Goal: Task Accomplishment & Management: Manage account settings

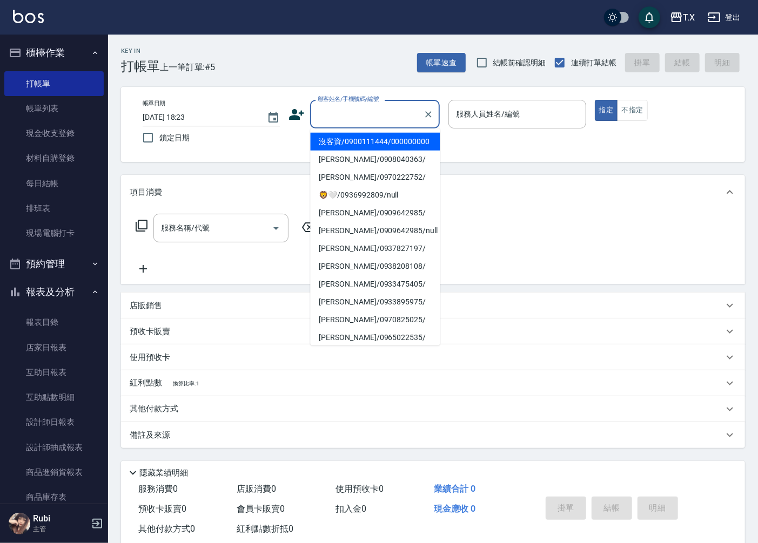
click at [379, 116] on input "顧客姓名/手機號碼/編號" at bounding box center [367, 114] width 104 height 19
click at [390, 151] on li "沒客資/0900111444/000000000" at bounding box center [375, 142] width 130 height 18
type input "沒客資/0900111444/000000000"
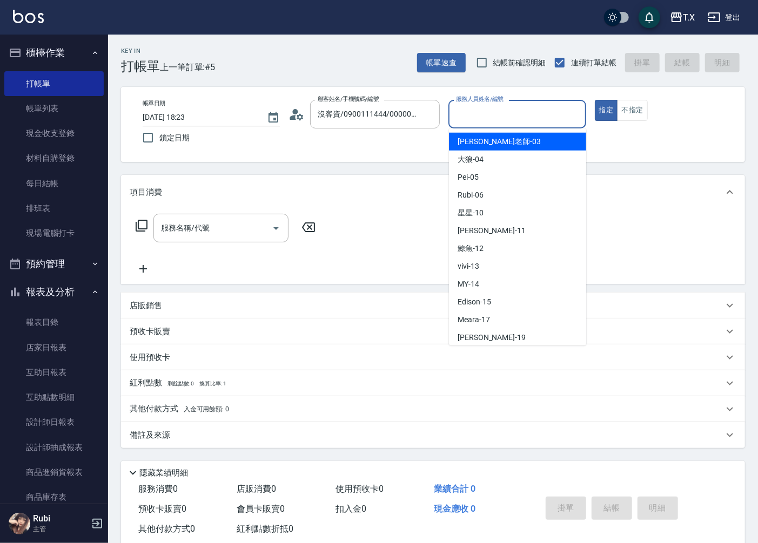
click at [493, 109] on input "服務人員姓名/編號" at bounding box center [516, 114] width 127 height 19
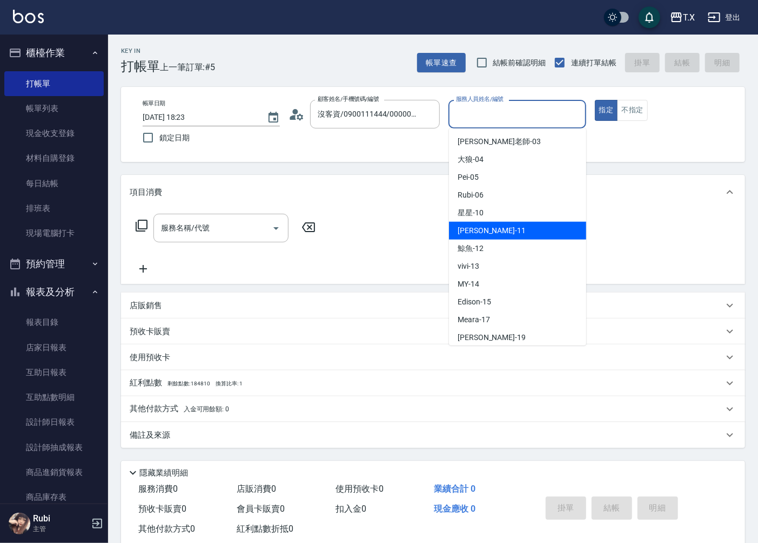
click at [503, 234] on div "[PERSON_NAME] -11" at bounding box center [517, 231] width 137 height 18
type input "[PERSON_NAME]-11"
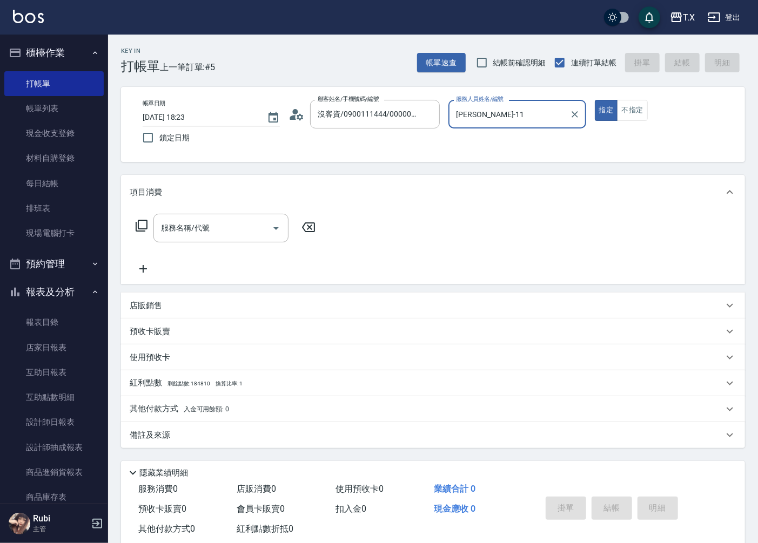
click at [207, 213] on div "服務名稱/代號 服務名稱/代號" at bounding box center [433, 247] width 624 height 75
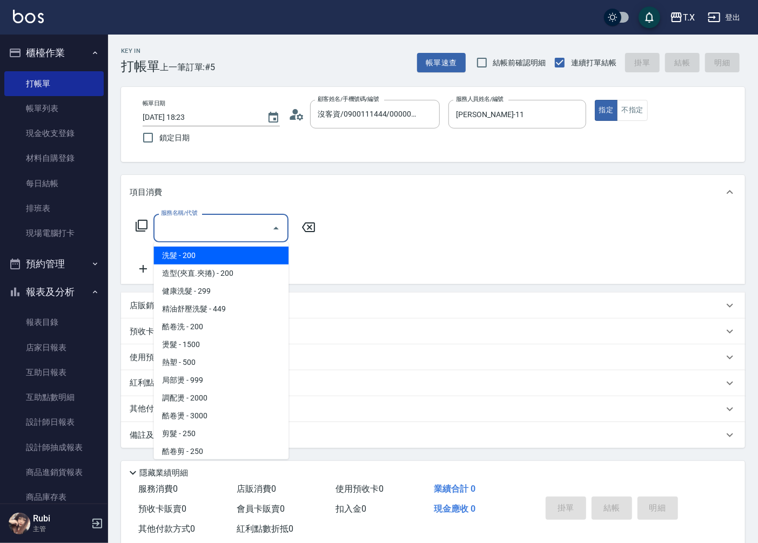
click at [221, 231] on input "服務名稱/代號" at bounding box center [212, 228] width 109 height 19
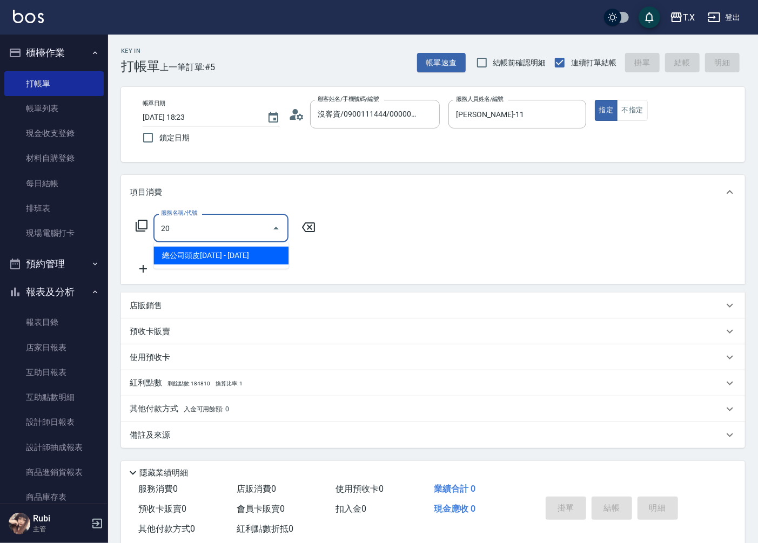
type input "201"
type input "20"
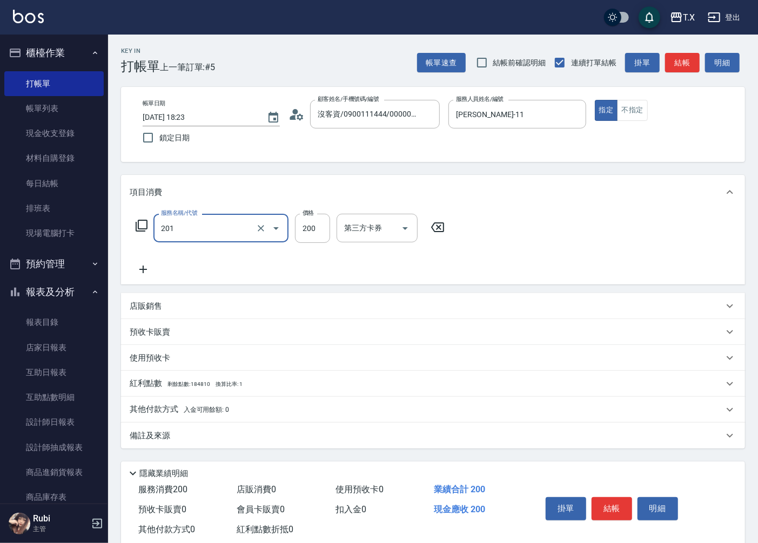
type input "洗髮(201)"
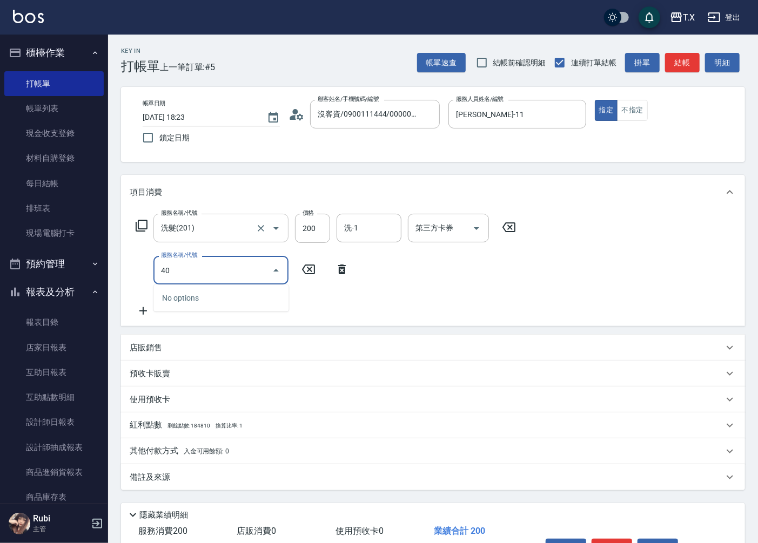
type input "401"
type input "40"
type input "剪髮(401)"
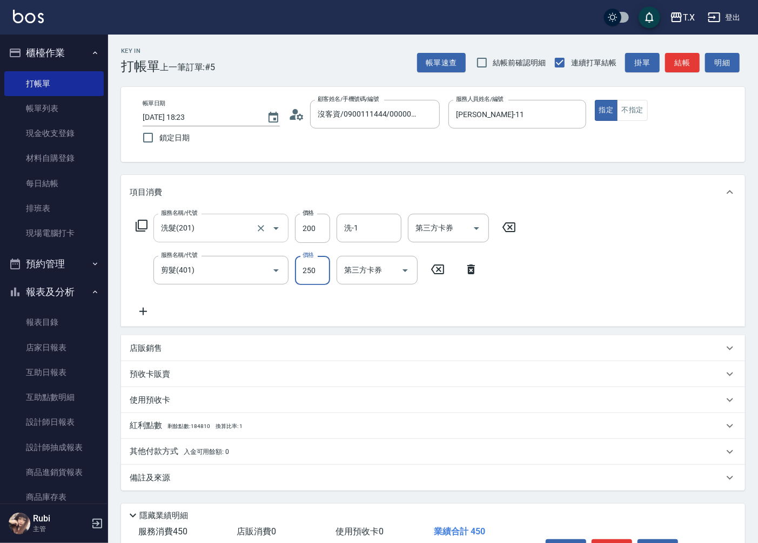
type input "3"
type input "20"
type input "30"
type input "50"
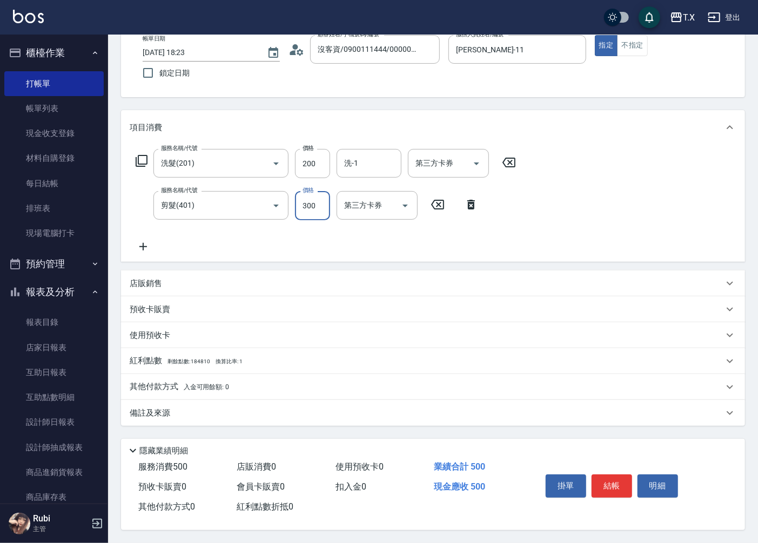
scroll to position [68, 0]
type input "300"
click at [612, 476] on button "結帳" at bounding box center [611, 486] width 41 height 23
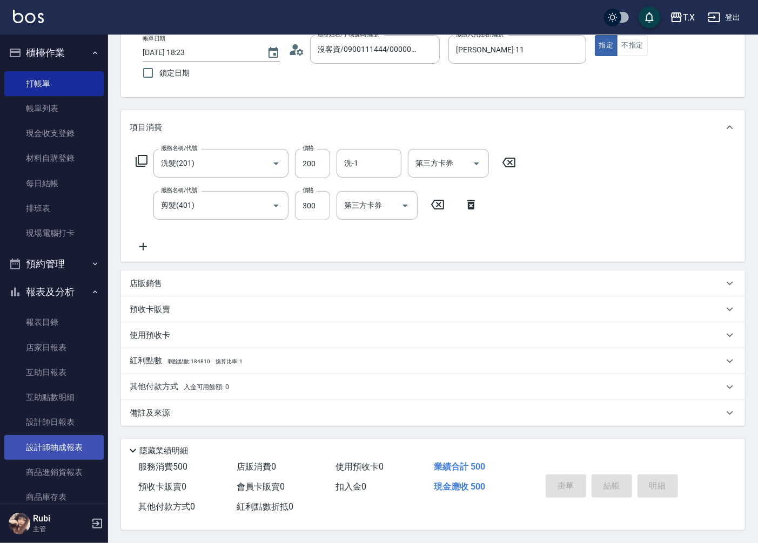
type input "[DATE] 19:05"
type input "0"
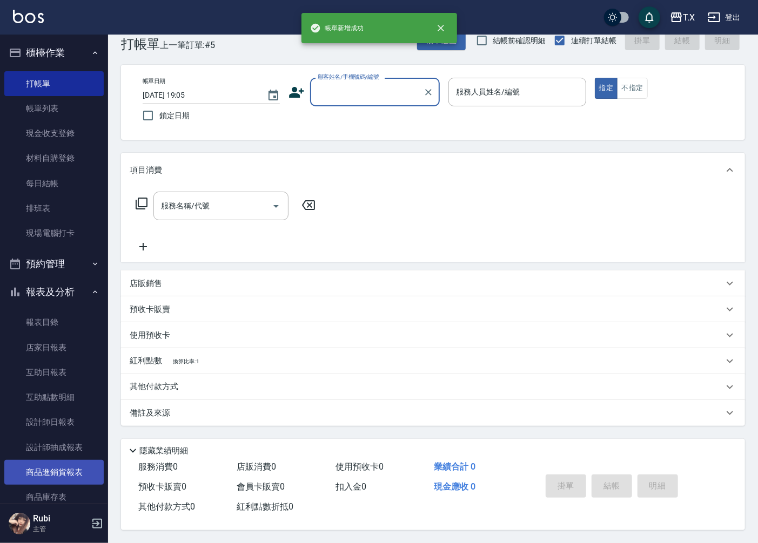
scroll to position [0, 0]
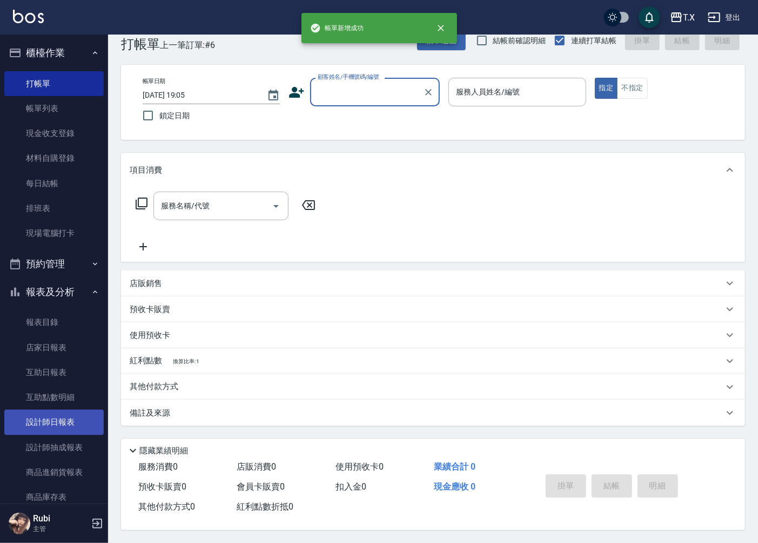
click at [67, 424] on link "設計師日報表" at bounding box center [53, 422] width 99 height 25
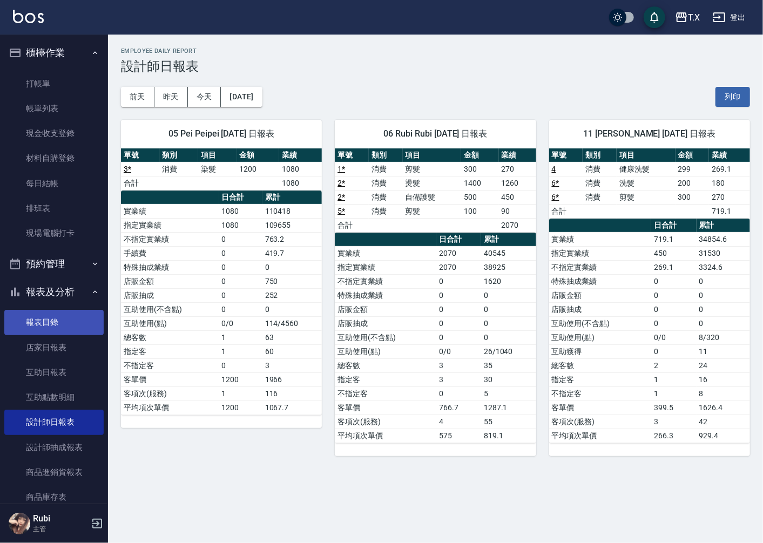
click at [81, 332] on link "報表目錄" at bounding box center [53, 322] width 99 height 25
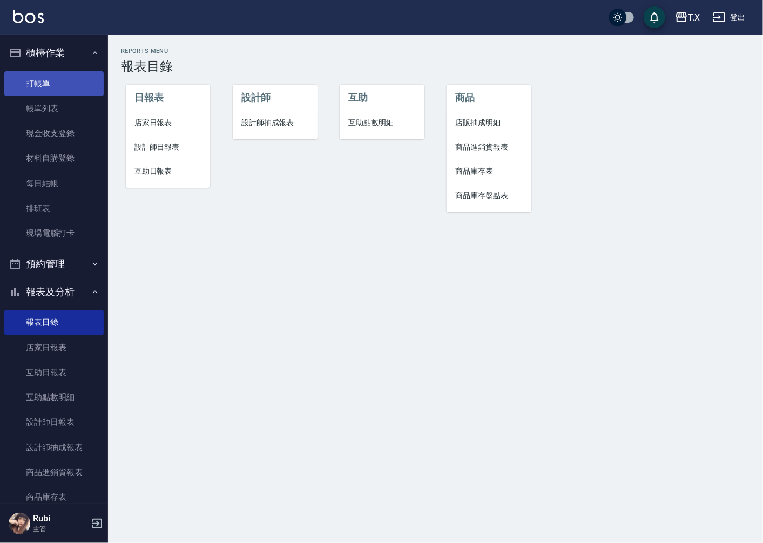
click at [79, 84] on link "打帳單" at bounding box center [53, 83] width 99 height 25
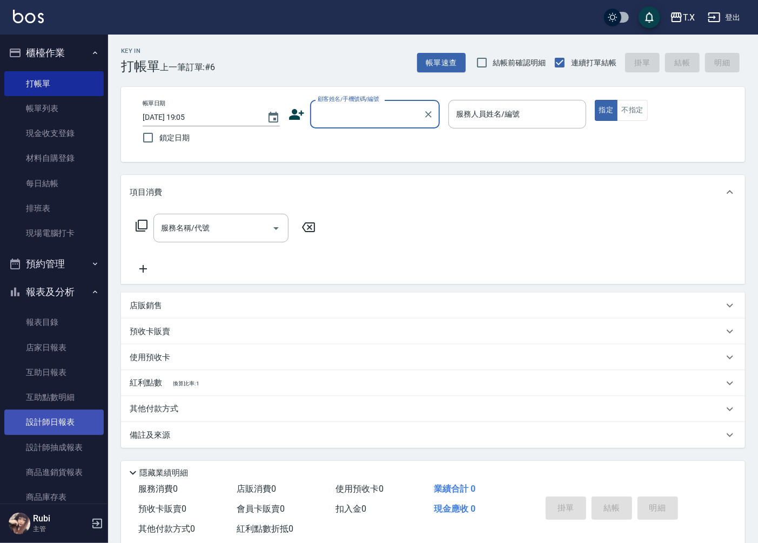
click at [61, 428] on link "設計師日報表" at bounding box center [53, 422] width 99 height 25
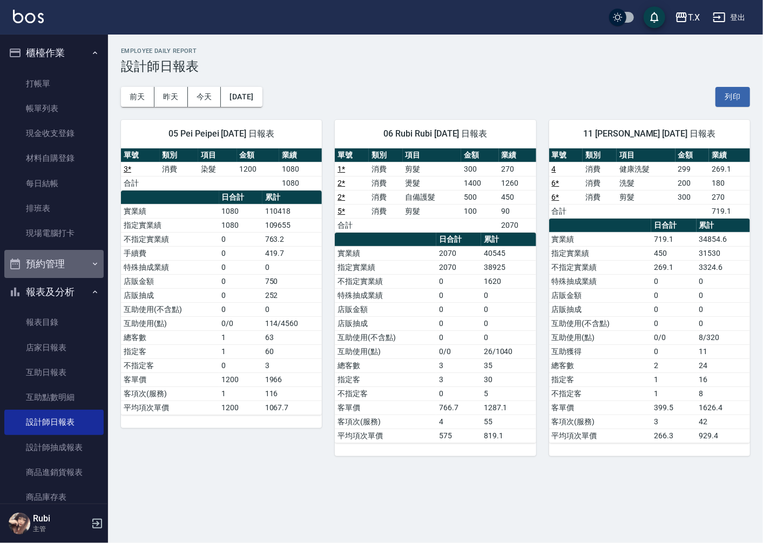
click at [81, 256] on button "預約管理" at bounding box center [53, 264] width 99 height 28
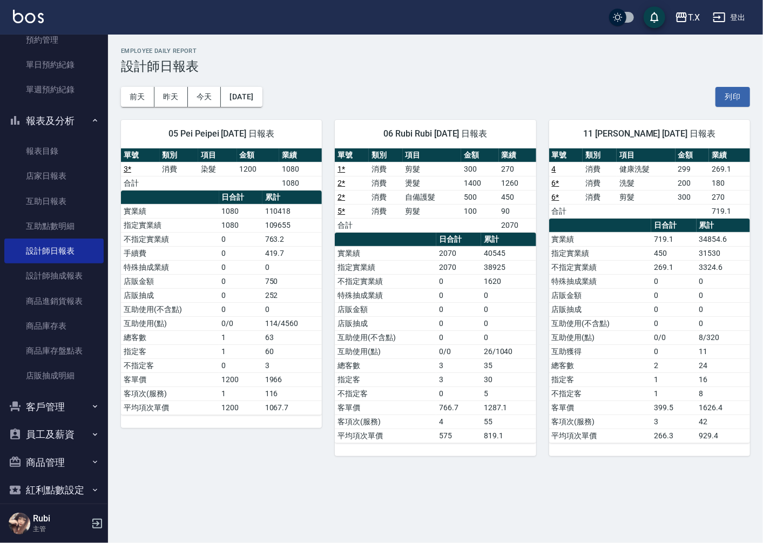
scroll to position [267, 0]
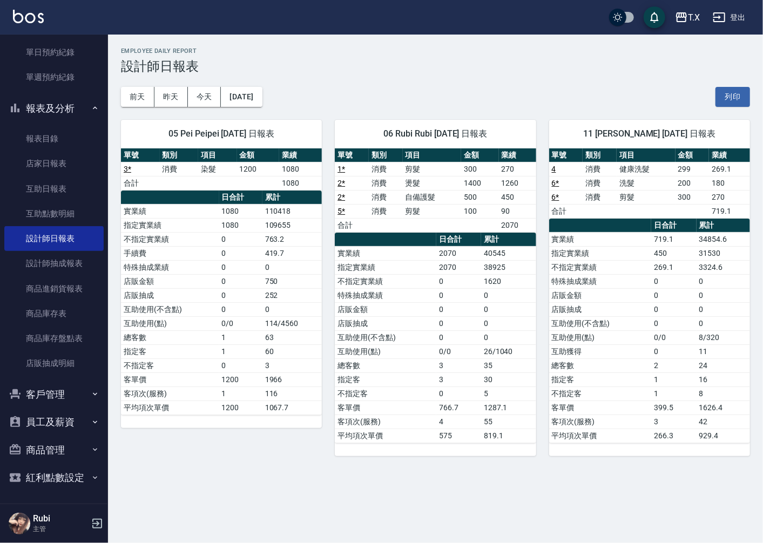
click at [62, 425] on button "員工及薪資" at bounding box center [53, 422] width 99 height 28
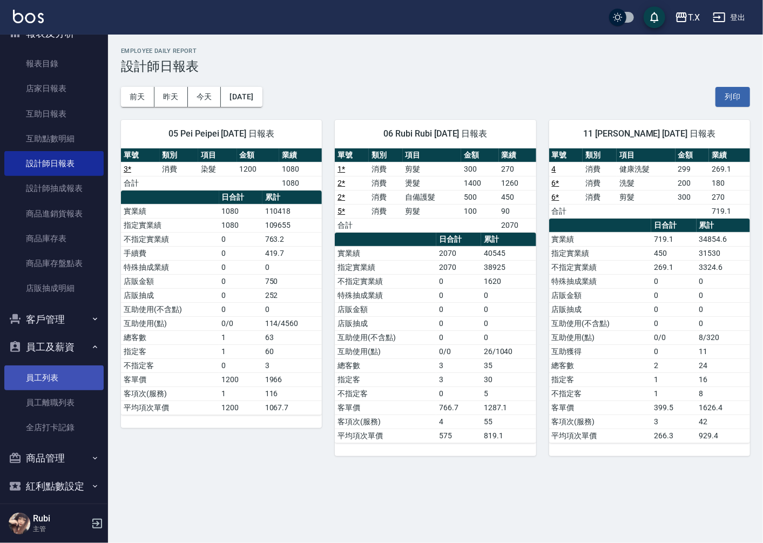
scroll to position [351, 0]
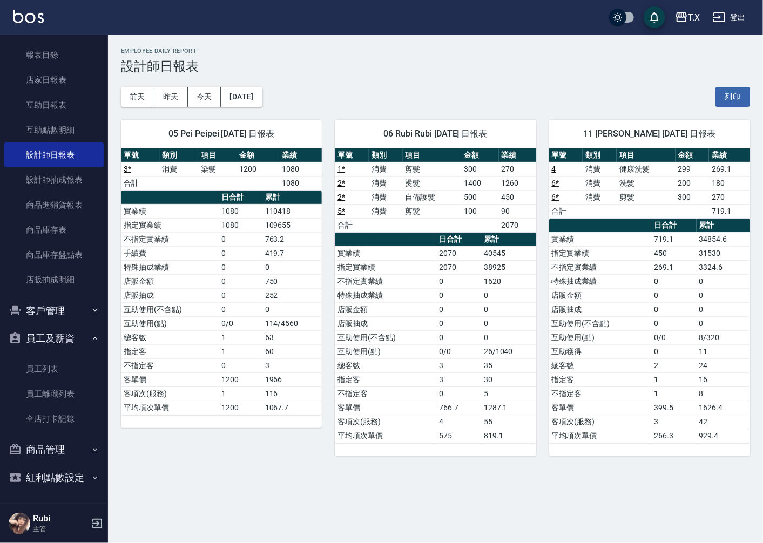
click at [71, 453] on button "商品管理" at bounding box center [53, 450] width 99 height 28
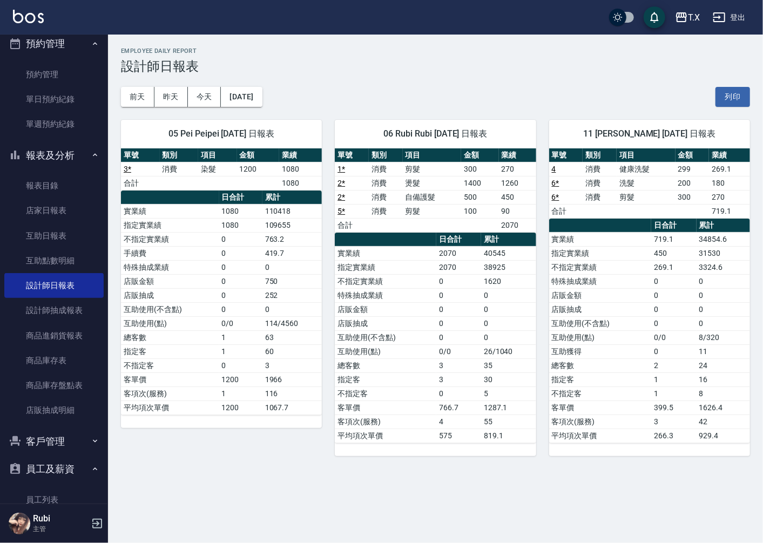
scroll to position [171, 0]
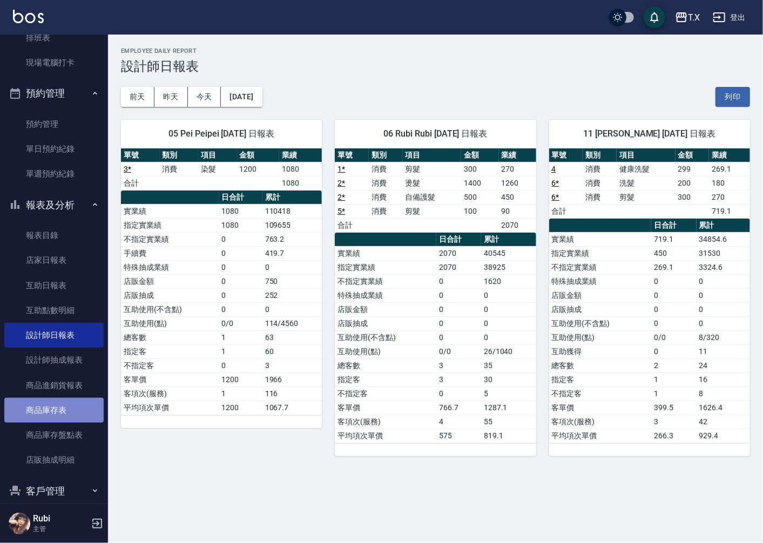
click at [79, 417] on link "商品庫存表" at bounding box center [53, 410] width 99 height 25
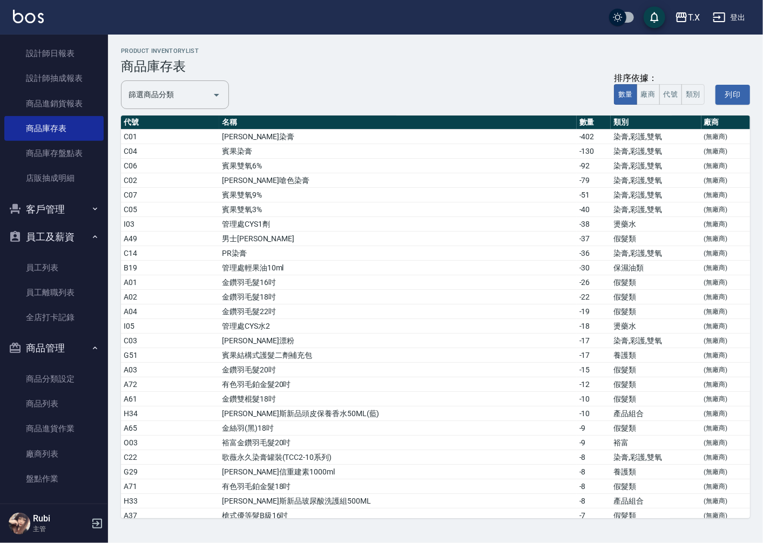
scroll to position [484, 0]
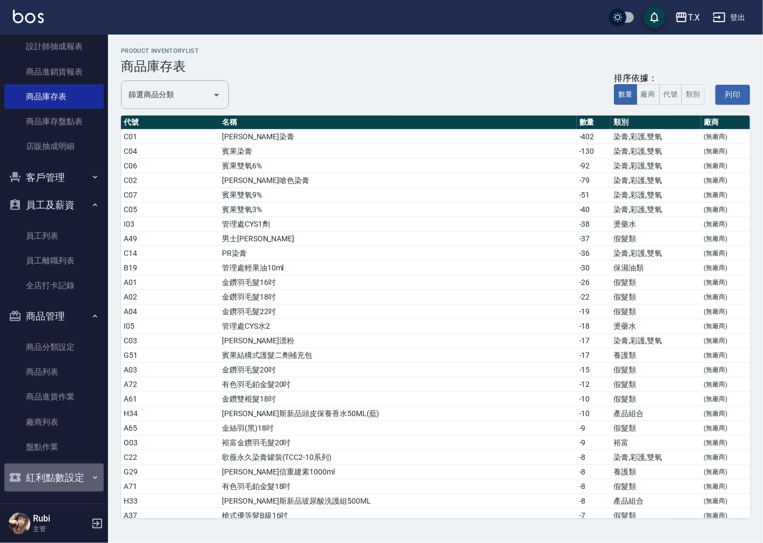
click at [62, 474] on button "紅利點數設定" at bounding box center [53, 478] width 99 height 28
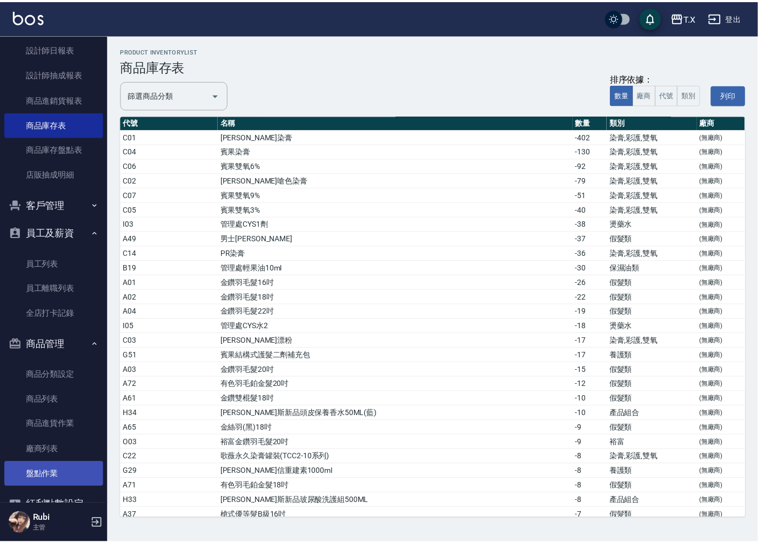
scroll to position [518, 0]
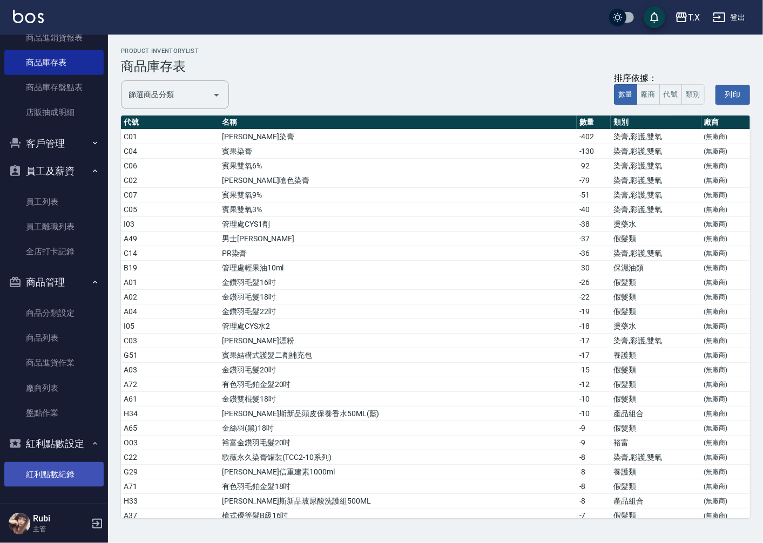
click at [55, 478] on link "紅利點數紀錄" at bounding box center [53, 474] width 99 height 25
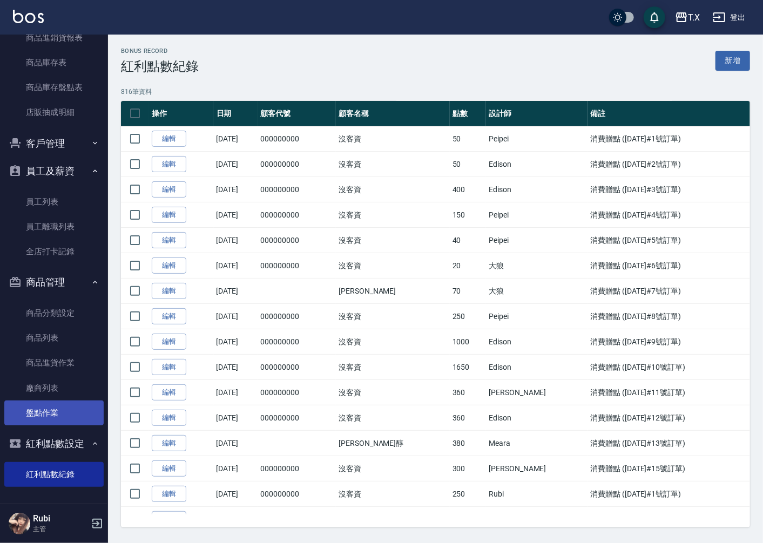
click at [45, 407] on link "盤點作業" at bounding box center [53, 413] width 99 height 25
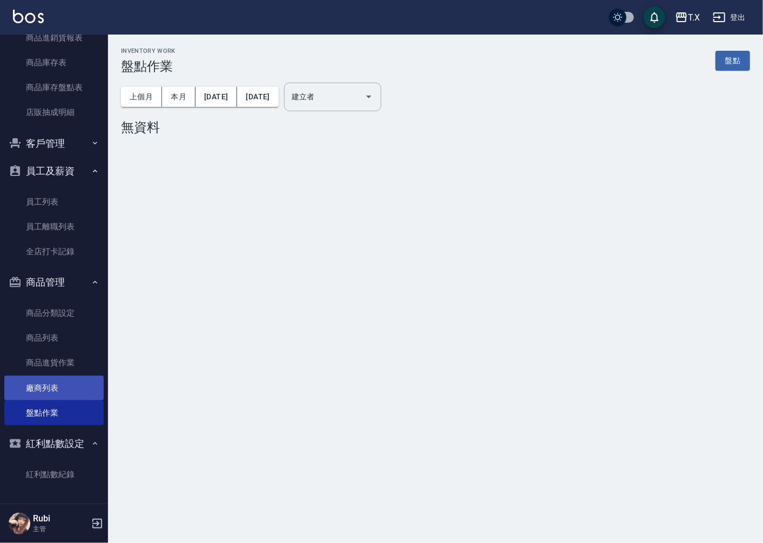
click at [50, 387] on link "廠商列表" at bounding box center [53, 388] width 99 height 25
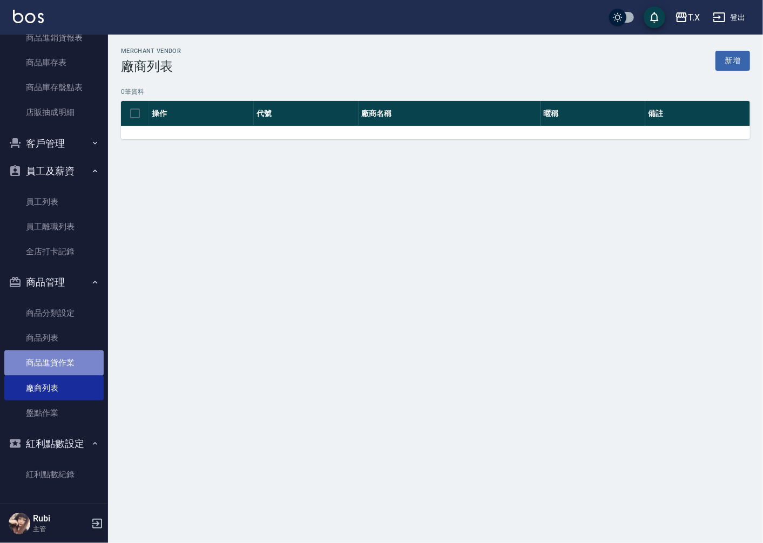
click at [72, 362] on link "商品進貨作業" at bounding box center [53, 362] width 99 height 25
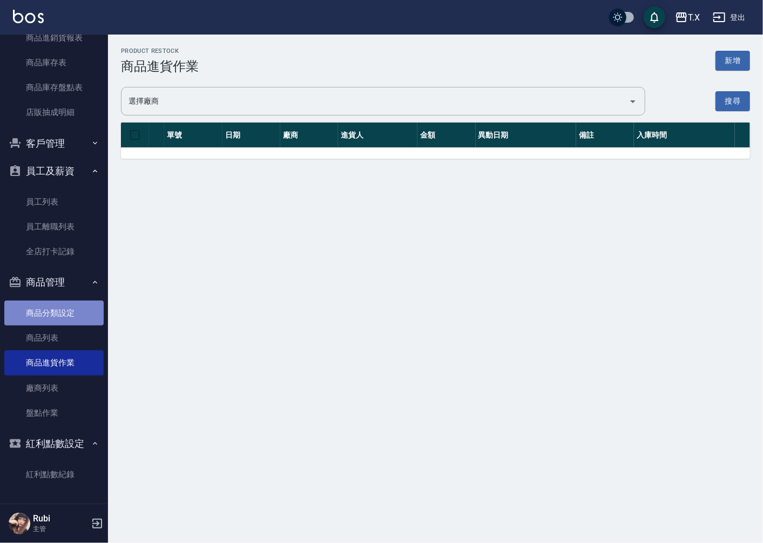
click at [67, 319] on link "商品分類設定" at bounding box center [53, 313] width 99 height 25
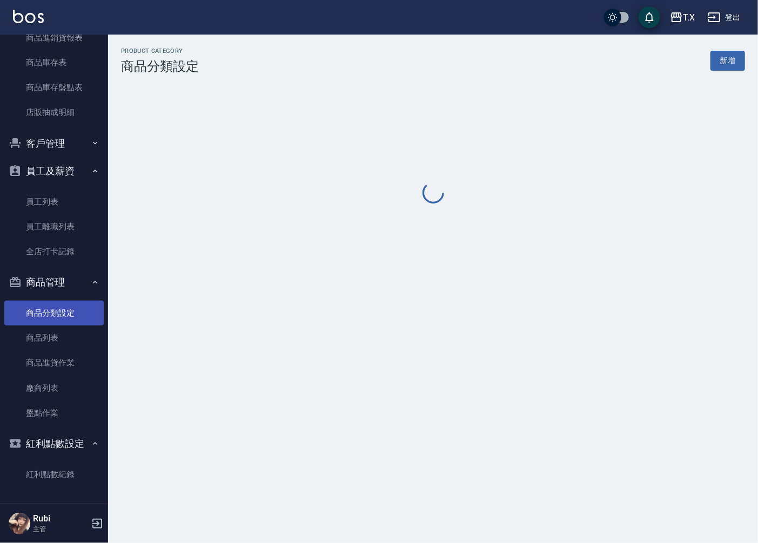
click at [67, 308] on link "商品分類設定" at bounding box center [53, 313] width 99 height 25
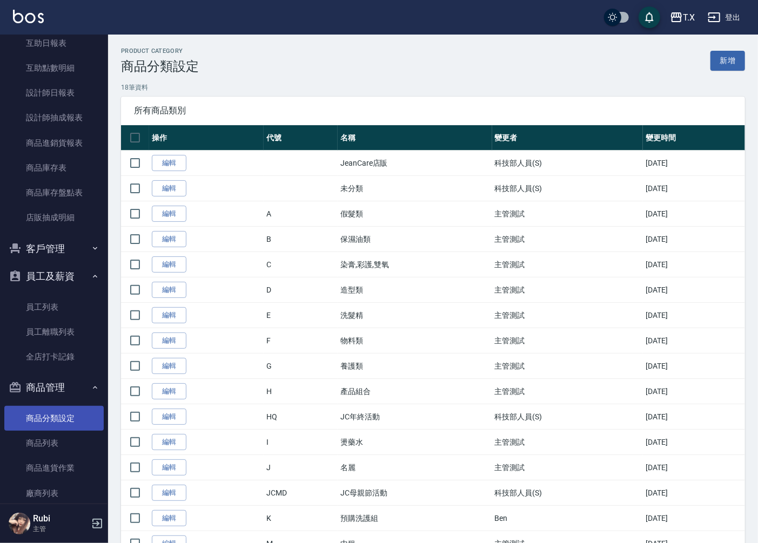
scroll to position [398, 0]
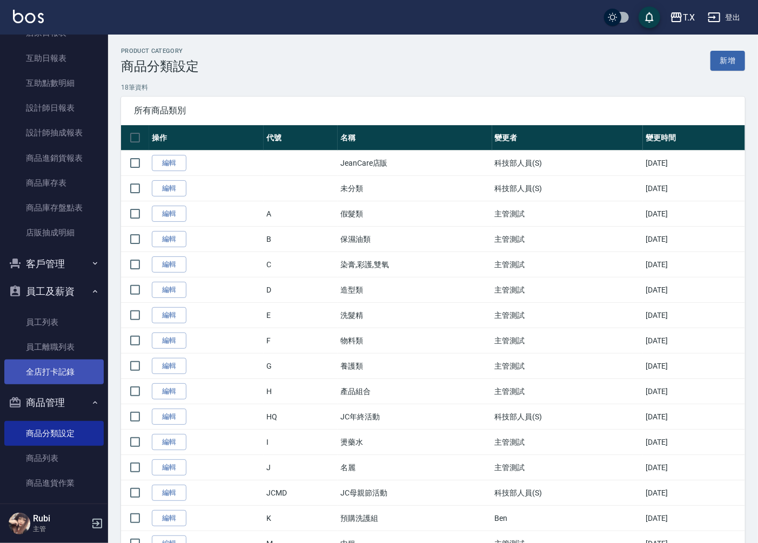
click at [73, 383] on link "全店打卡記錄" at bounding box center [53, 372] width 99 height 25
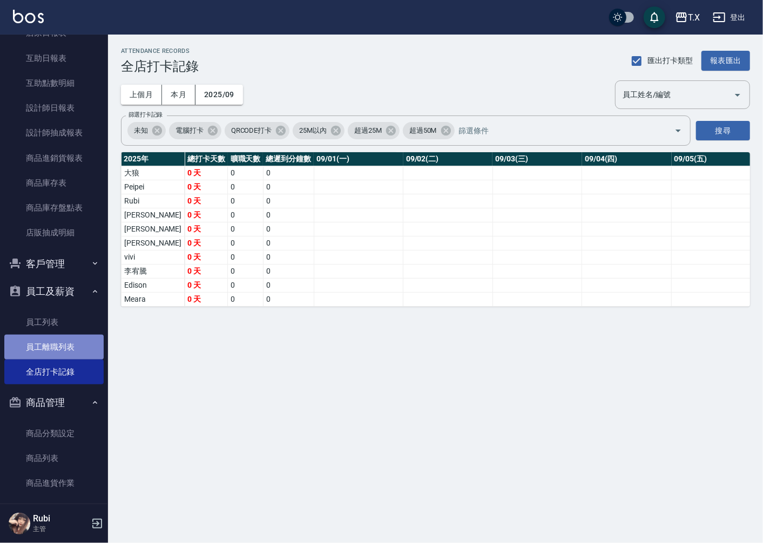
click at [83, 337] on link "員工離職列表" at bounding box center [53, 347] width 99 height 25
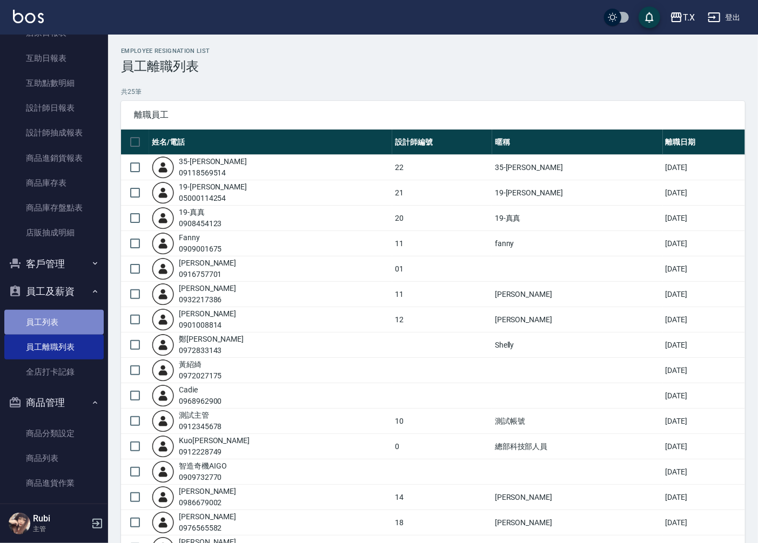
click at [80, 324] on link "員工列表" at bounding box center [53, 322] width 99 height 25
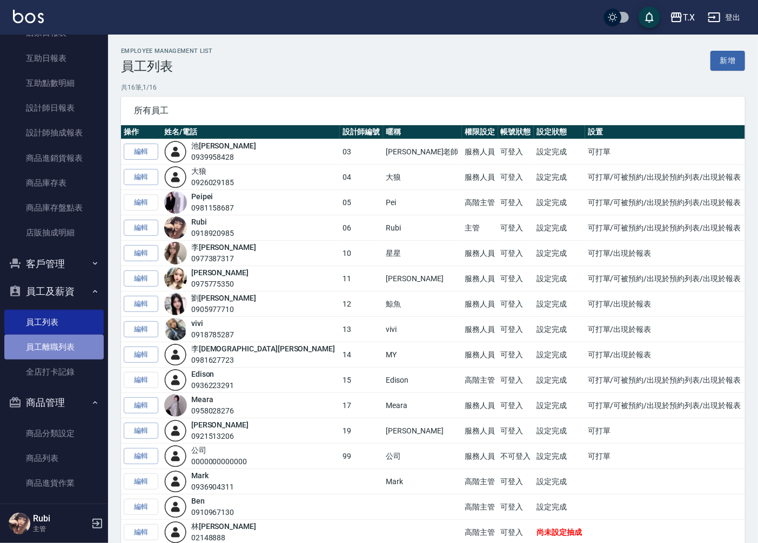
click at [79, 342] on link "員工離職列表" at bounding box center [53, 347] width 99 height 25
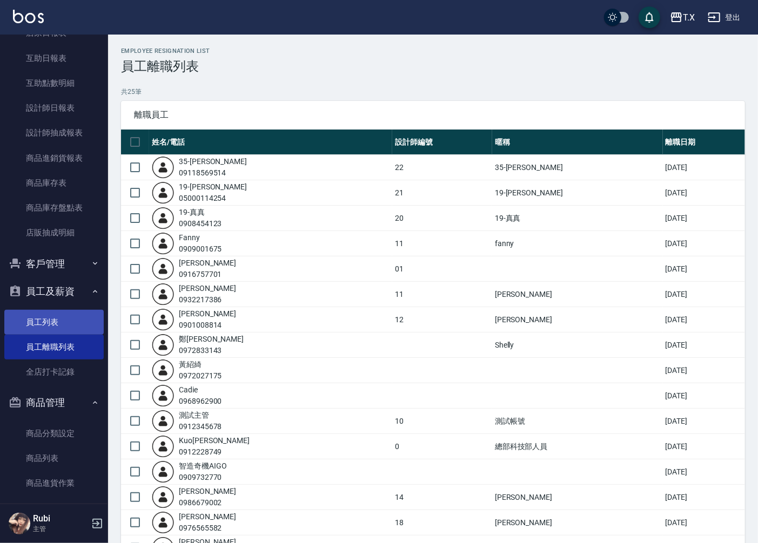
click at [71, 320] on link "員工列表" at bounding box center [53, 322] width 99 height 25
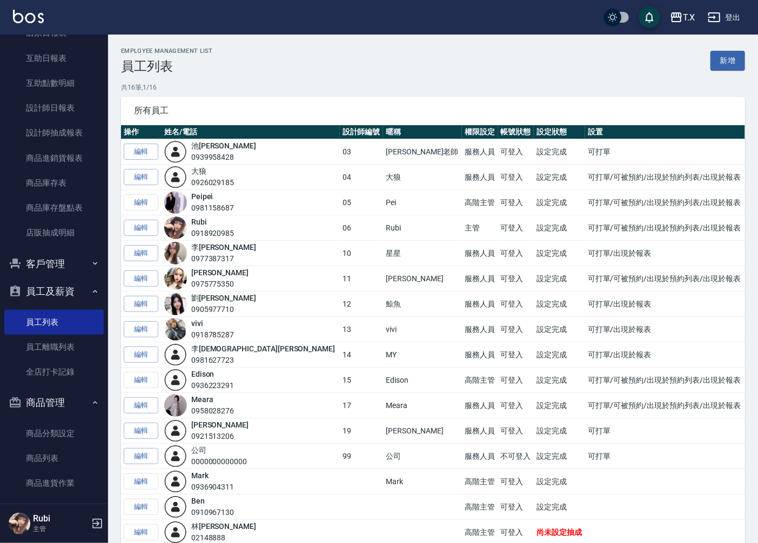
click at [60, 284] on button "員工及薪資" at bounding box center [53, 292] width 99 height 28
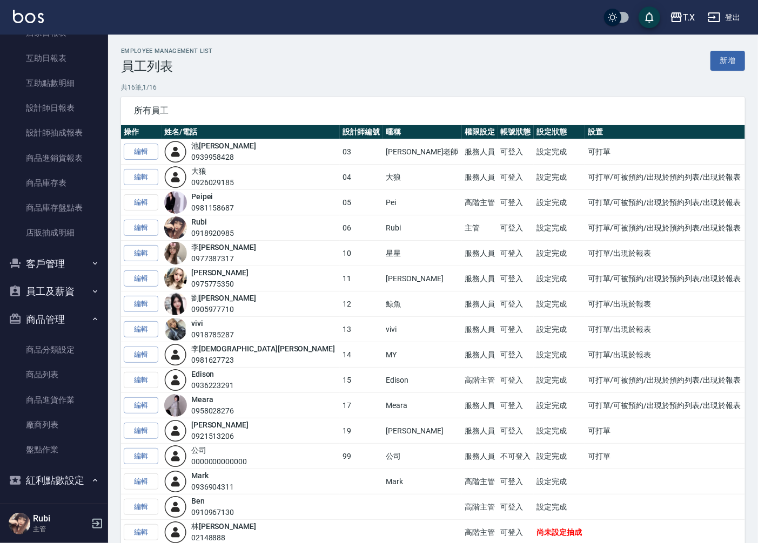
click at [62, 265] on button "客戶管理" at bounding box center [53, 264] width 99 height 28
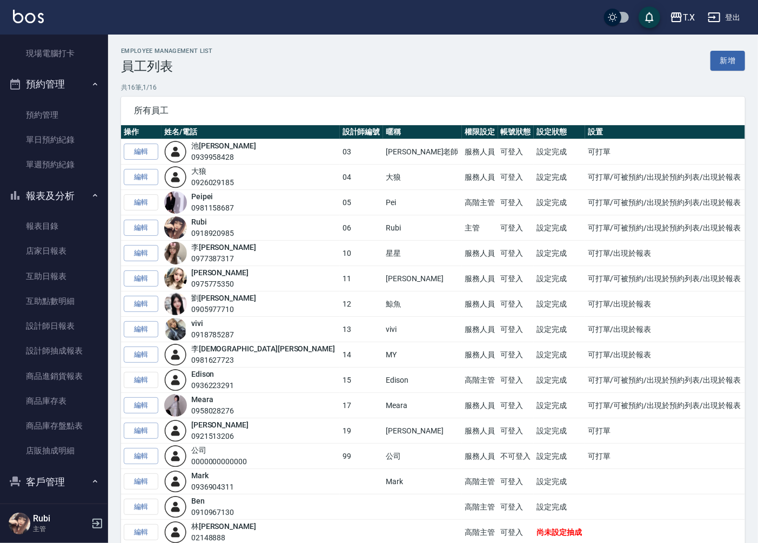
scroll to position [45, 0]
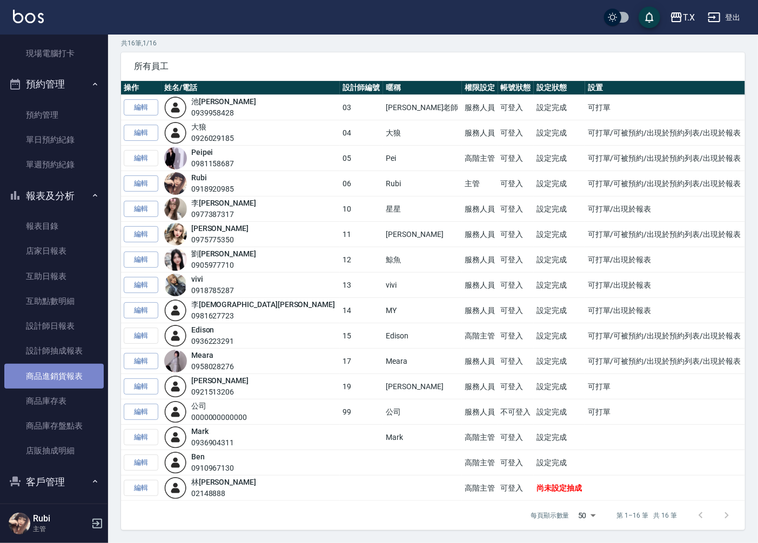
click at [77, 368] on link "商品進銷貨報表" at bounding box center [53, 376] width 99 height 25
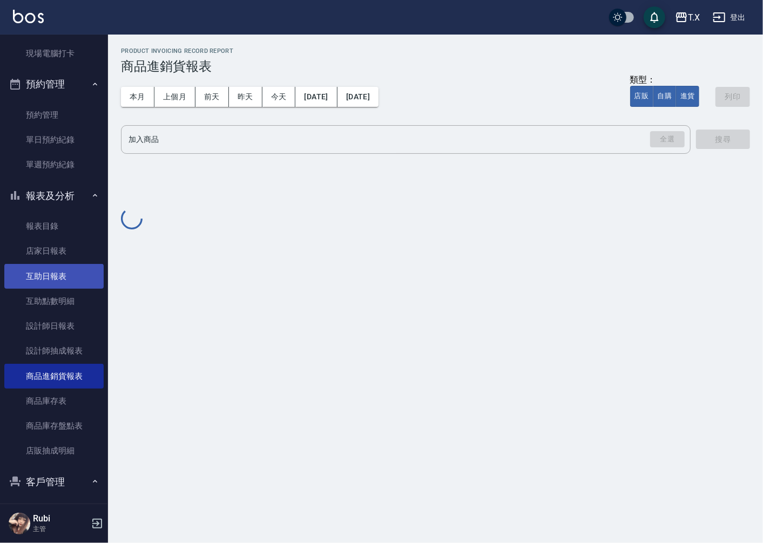
click at [52, 279] on link "互助日報表" at bounding box center [53, 276] width 99 height 25
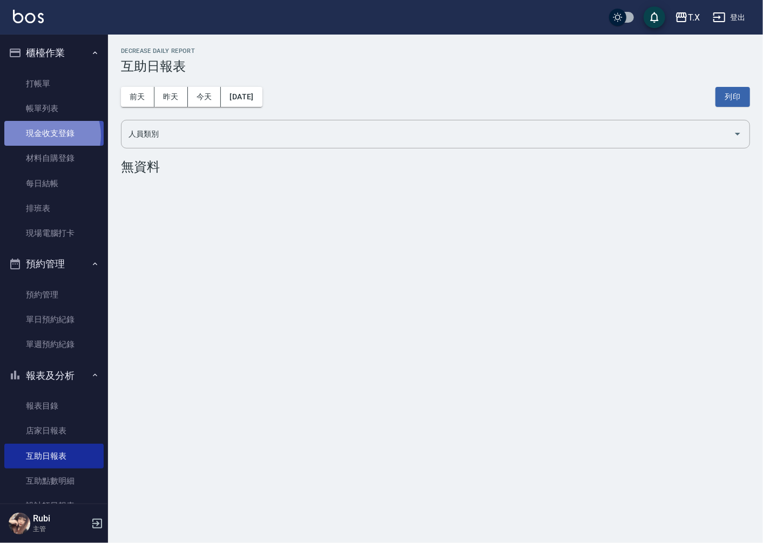
click at [45, 136] on link "現金收支登錄" at bounding box center [53, 133] width 99 height 25
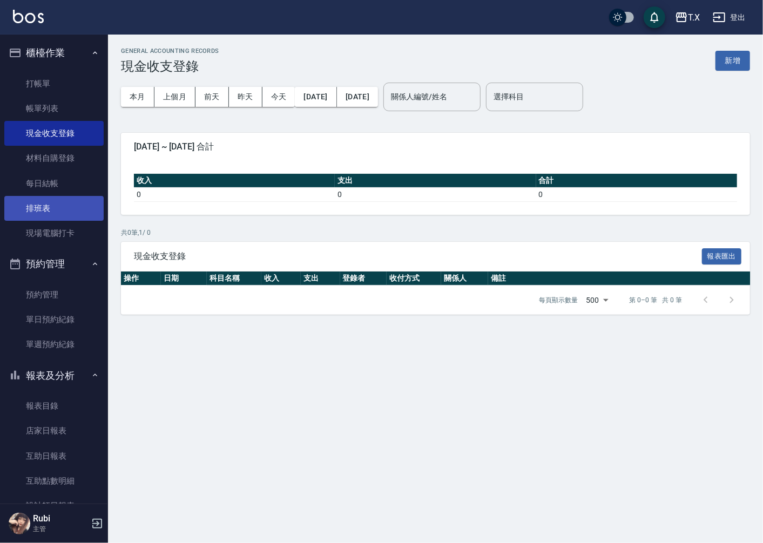
click at [53, 207] on link "排班表" at bounding box center [53, 208] width 99 height 25
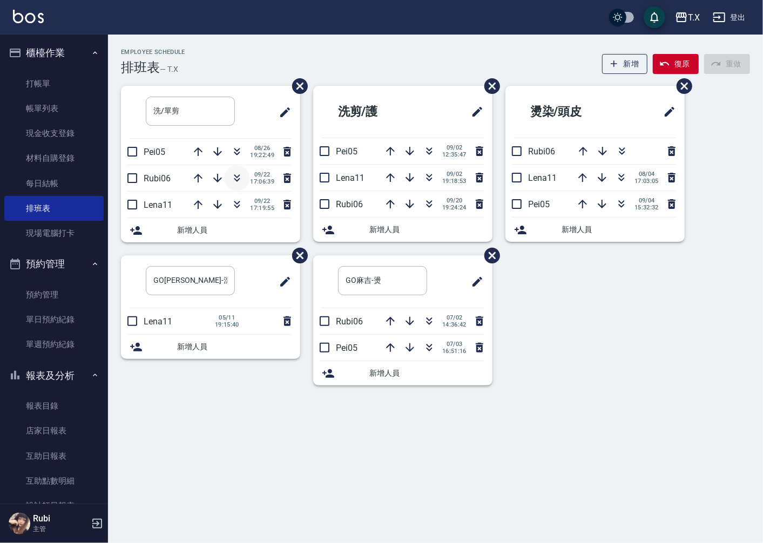
click at [232, 176] on icon "button" at bounding box center [237, 178] width 13 height 13
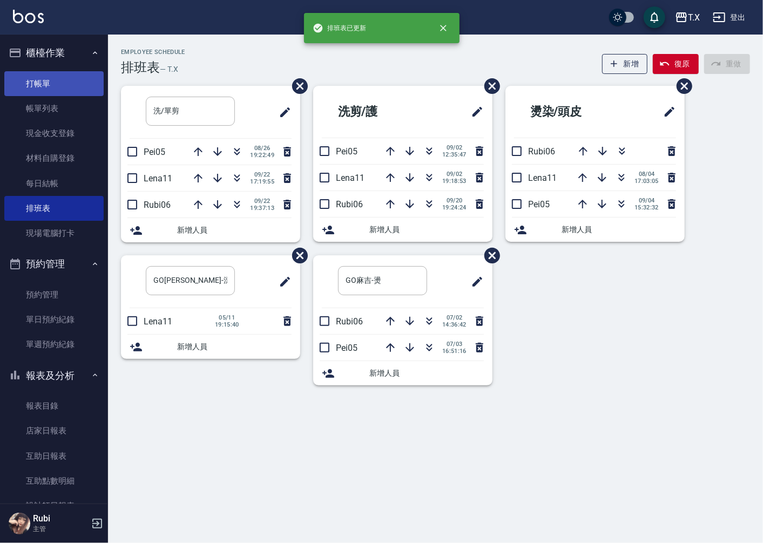
click at [42, 78] on link "打帳單" at bounding box center [53, 83] width 99 height 25
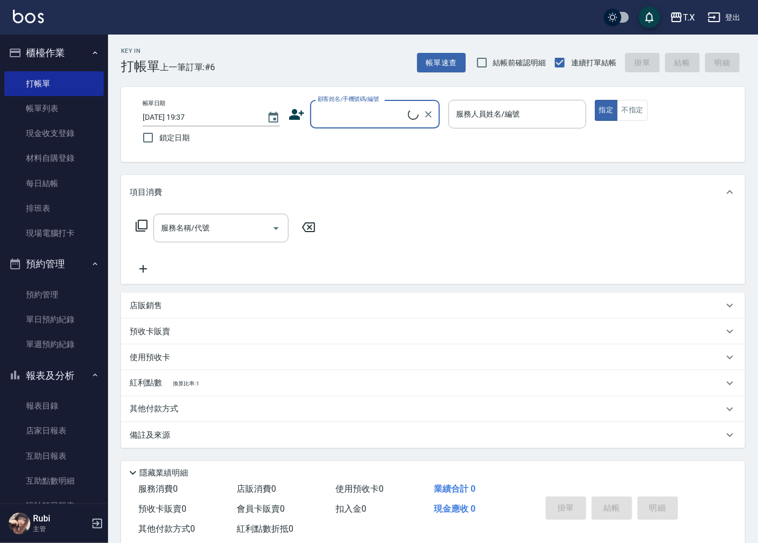
click at [366, 123] on input "顧客姓名/手機號碼/編號" at bounding box center [361, 114] width 93 height 19
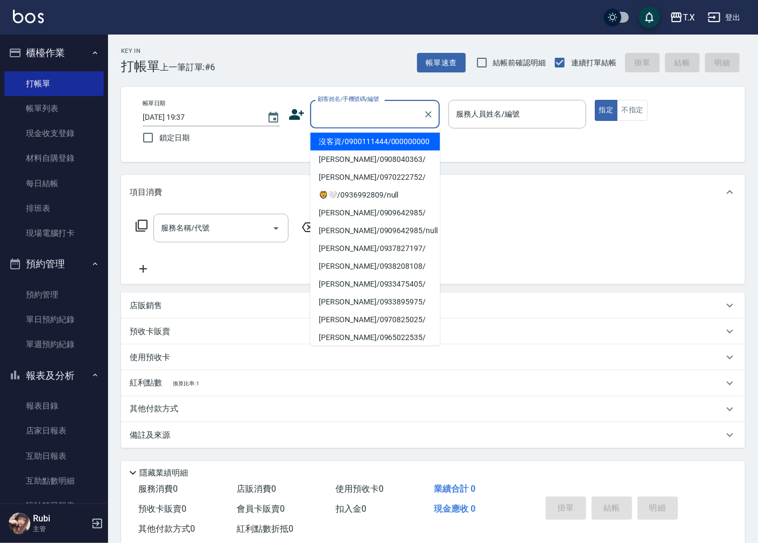
click at [364, 143] on li "沒客資/0900111444/000000000" at bounding box center [375, 142] width 130 height 18
type input "沒客資/0900111444/000000000"
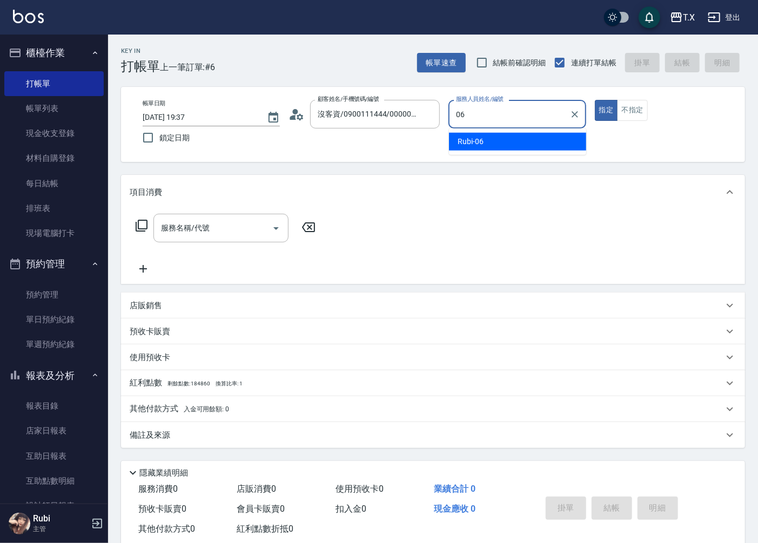
type input "Rubi-06"
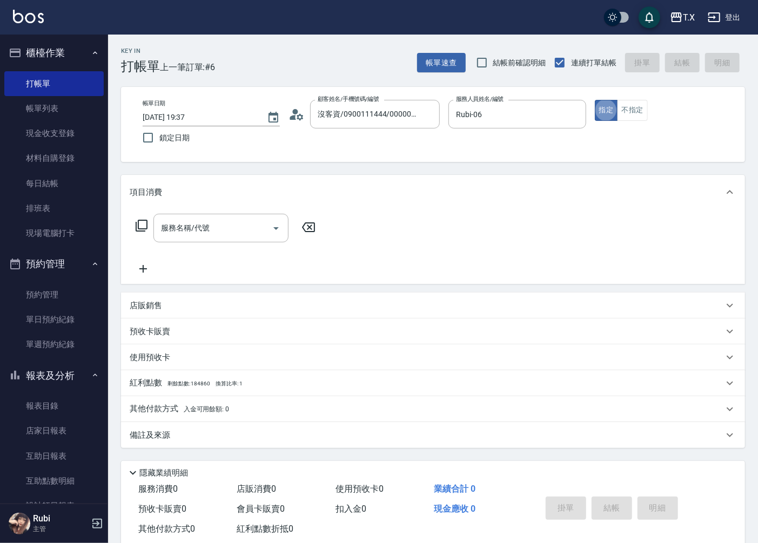
type button "true"
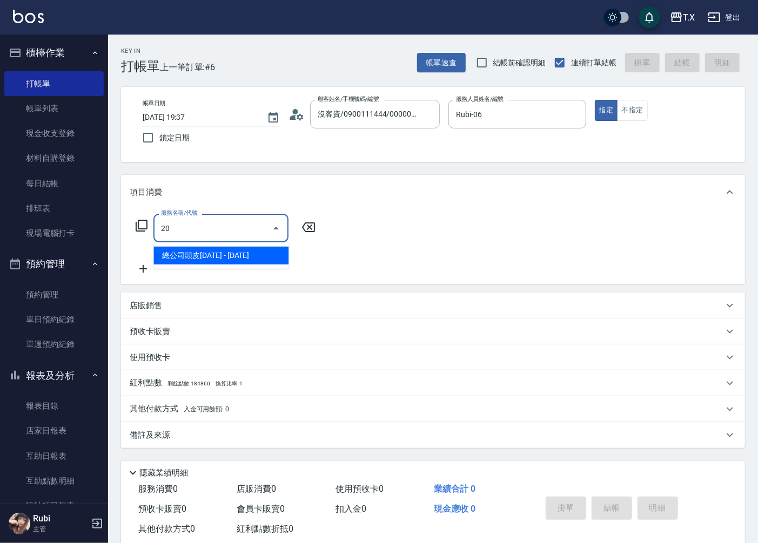
type input "201"
type input "20"
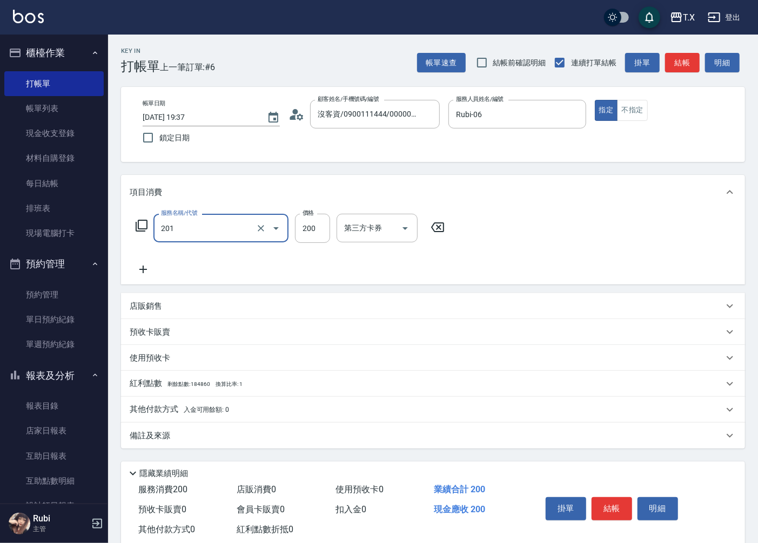
type input "洗髮(201)"
type input "3"
type input "0"
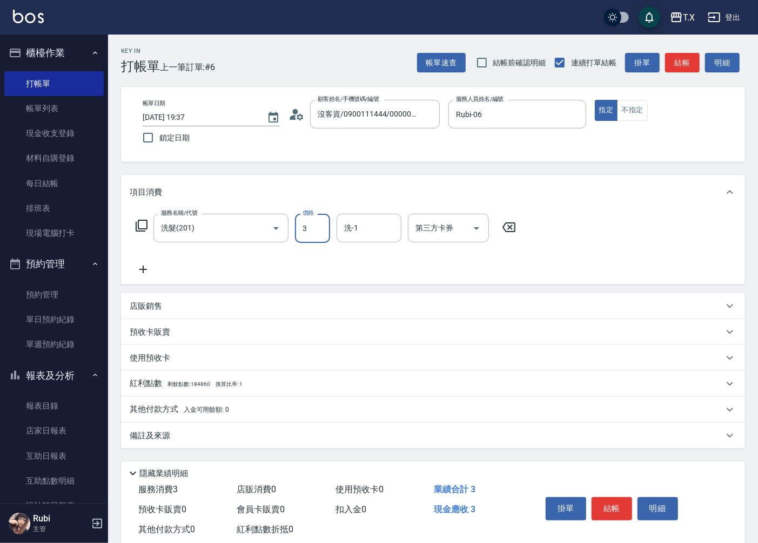
type input "30"
type input "300"
type input "鯨魚-12"
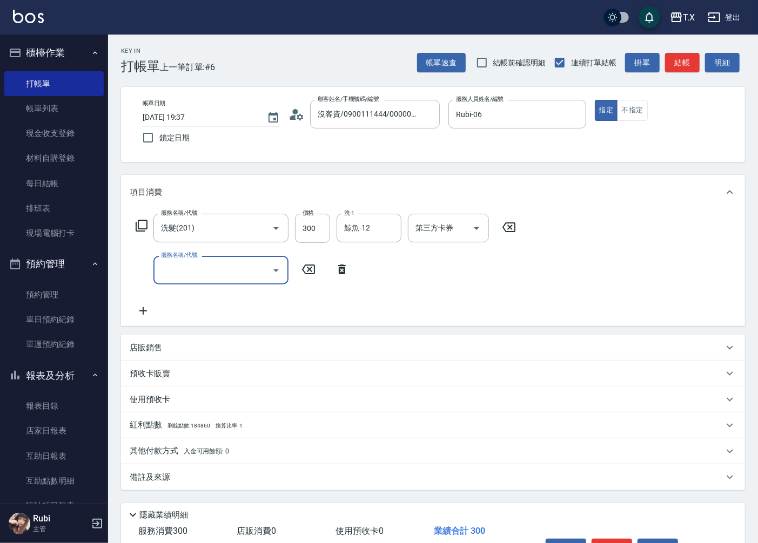
click at [339, 271] on icon at bounding box center [342, 270] width 8 height 10
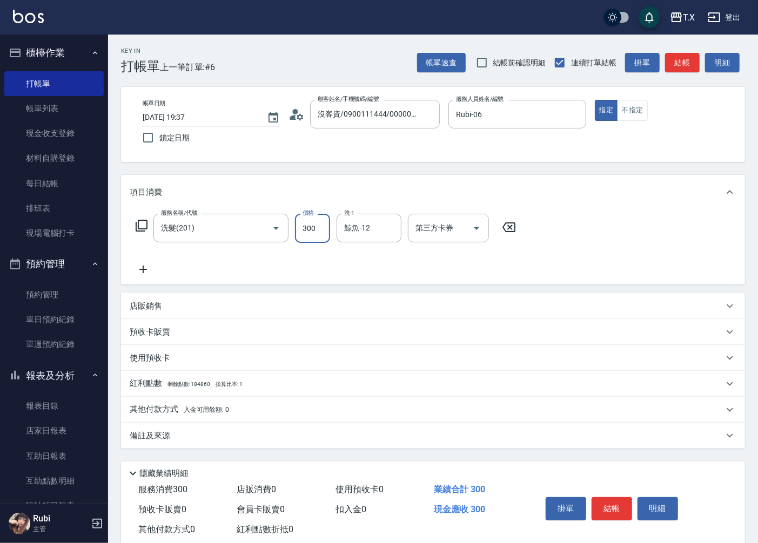
click at [307, 231] on input "300" at bounding box center [312, 228] width 35 height 29
type input "5"
type input "0"
type input "500"
type input "50"
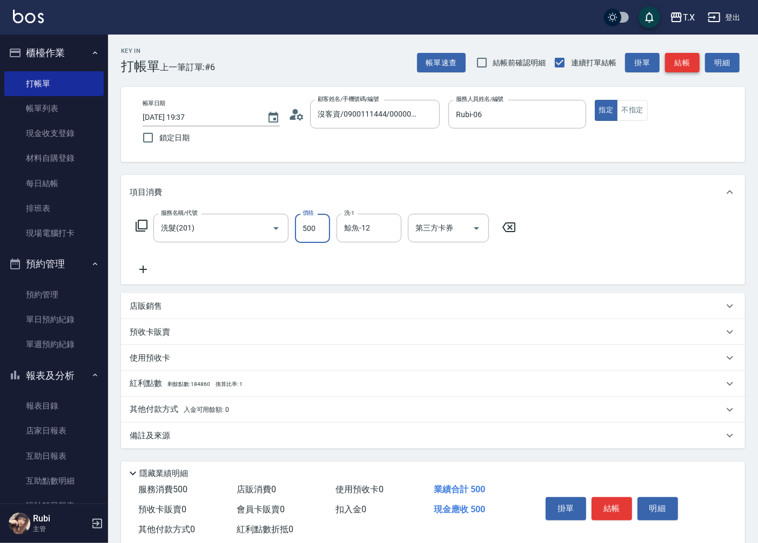
type input "500"
click at [675, 64] on button "結帳" at bounding box center [682, 63] width 35 height 20
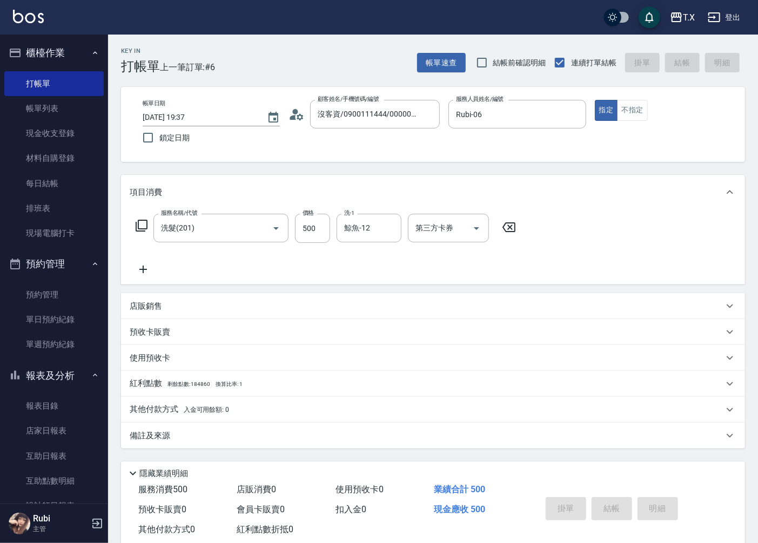
type input "0"
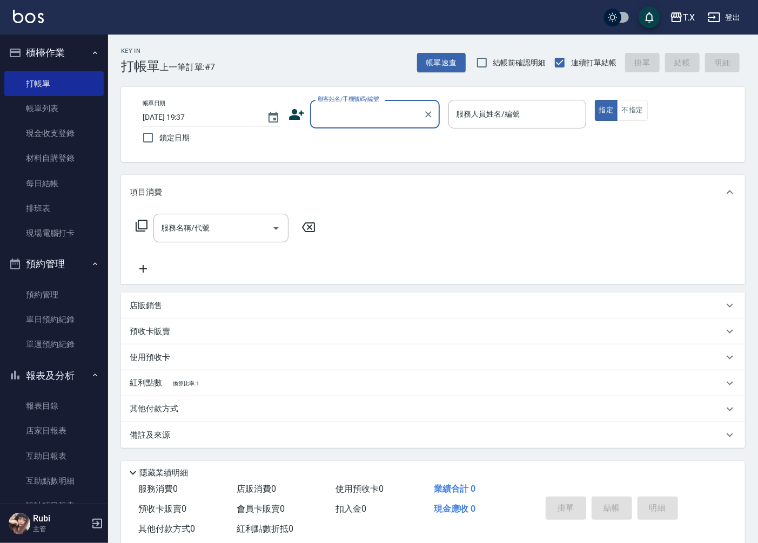
click at [66, 268] on button "預約管理" at bounding box center [53, 264] width 99 height 28
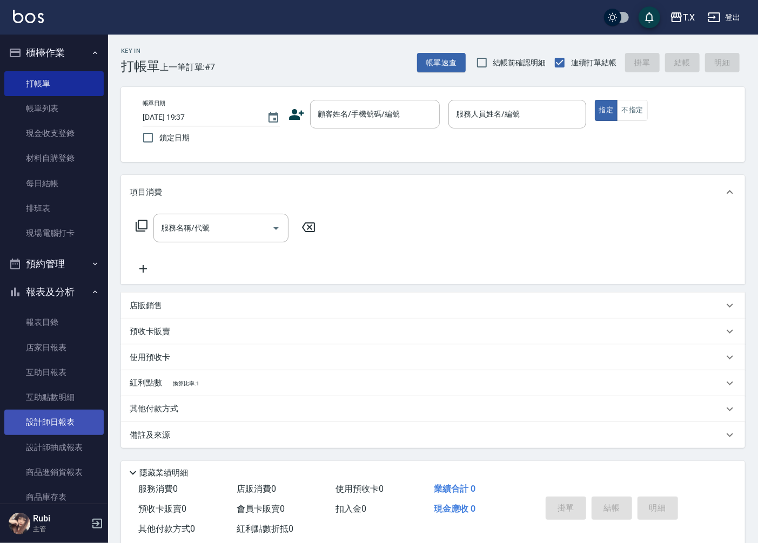
click at [67, 414] on link "設計師日報表" at bounding box center [53, 422] width 99 height 25
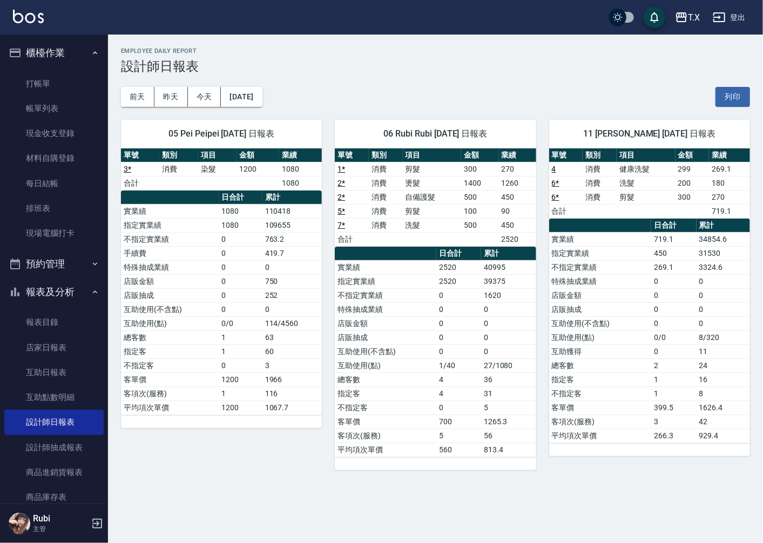
drag, startPoint x: 624, startPoint y: 35, endPoint x: 215, endPoint y: -45, distance: 416.5
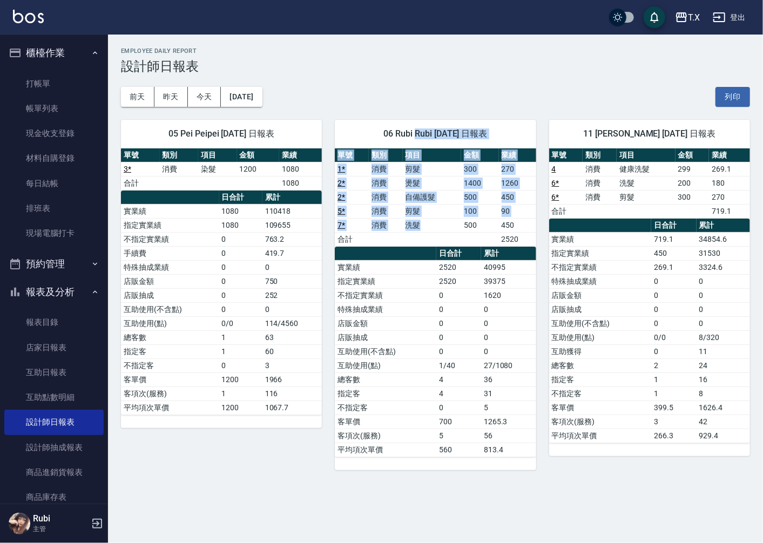
drag, startPoint x: 404, startPoint y: 143, endPoint x: 472, endPoint y: 262, distance: 137.4
click at [467, 255] on div "06 Rubi Rubi [DATE] 日報表 單號 類別 項目 金額 業績 1 * 消費 剪髮 300 270 2 * 消費 燙髮 1400 1260 2 …" at bounding box center [435, 295] width 201 height 350
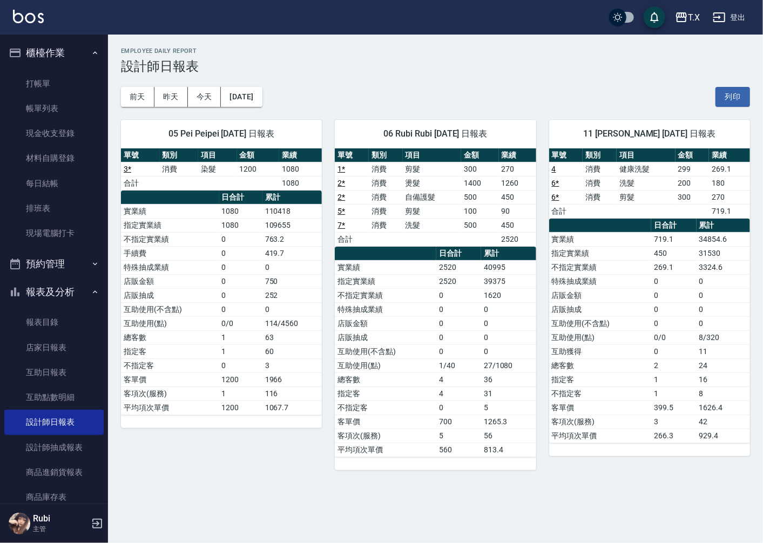
click at [488, 337] on td "0" at bounding box center [508, 337] width 55 height 14
drag, startPoint x: 488, startPoint y: 337, endPoint x: 462, endPoint y: 288, distance: 55.1
click at [481, 314] on tbody "實業績 2520 40995 指定實業績 2520 39375 不指定實業績 0 1620 特殊抽成業績 0 0 店販金額 0 0 店販抽成 0 0 互助使用…" at bounding box center [435, 358] width 201 height 197
drag, startPoint x: 436, startPoint y: 241, endPoint x: 460, endPoint y: 315, distance: 77.7
click at [455, 301] on div "單號 類別 項目 金額 業績 1 * 消費 剪髮 300 270 2 * 消費 燙髮 1400 1260 2 * 消費 自備護髮 500 450 5 * 消費…" at bounding box center [435, 303] width 201 height 309
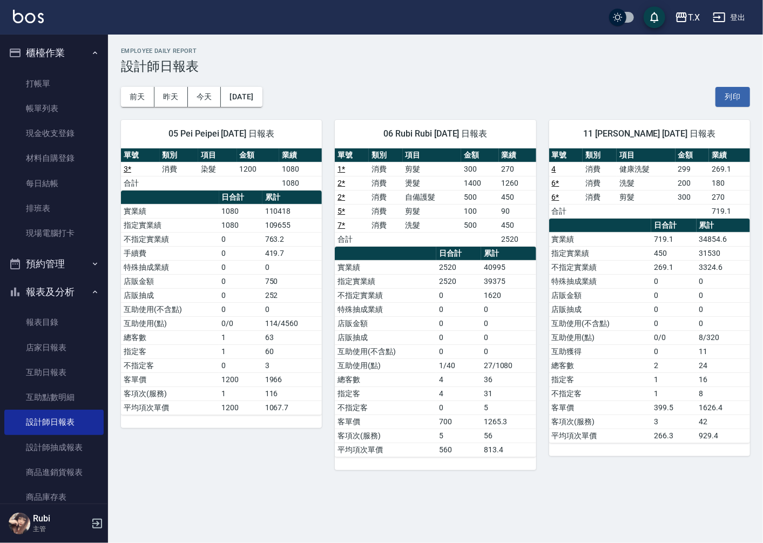
click at [460, 321] on td "0" at bounding box center [458, 323] width 45 height 14
click at [84, 80] on link "打帳單" at bounding box center [53, 83] width 99 height 25
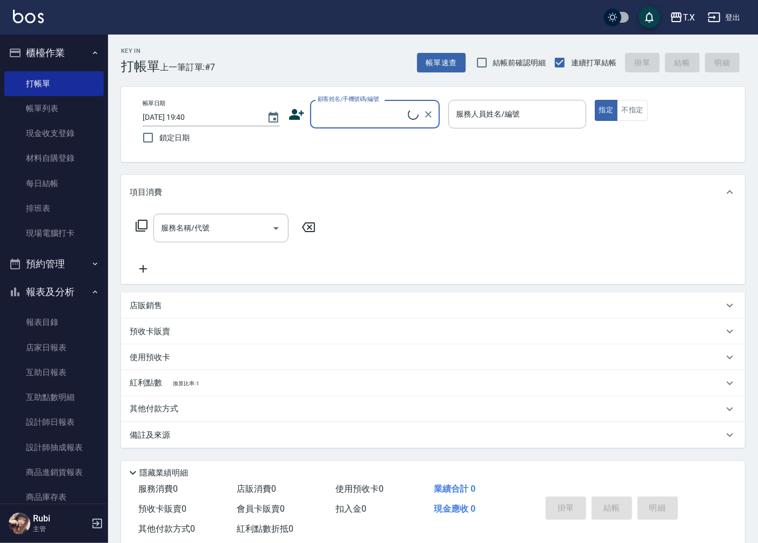
click at [355, 114] on input "顧客姓名/手機號碼/編號" at bounding box center [361, 114] width 93 height 19
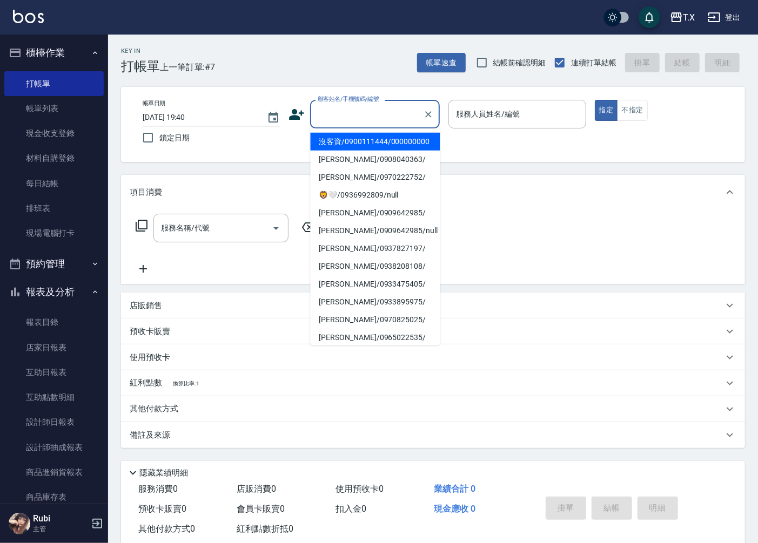
click at [349, 144] on li "沒客資/0900111444/000000000" at bounding box center [375, 142] width 130 height 18
type input "沒客資/0900111444/000000000"
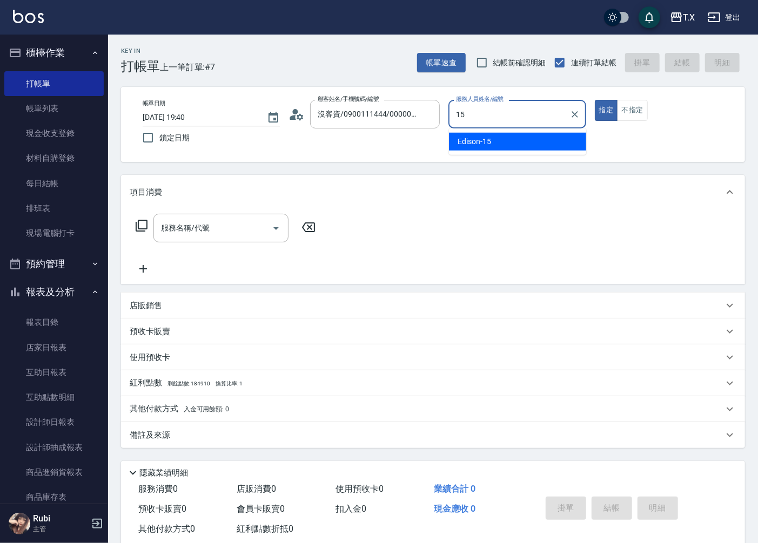
type input "Edison-15"
type button "true"
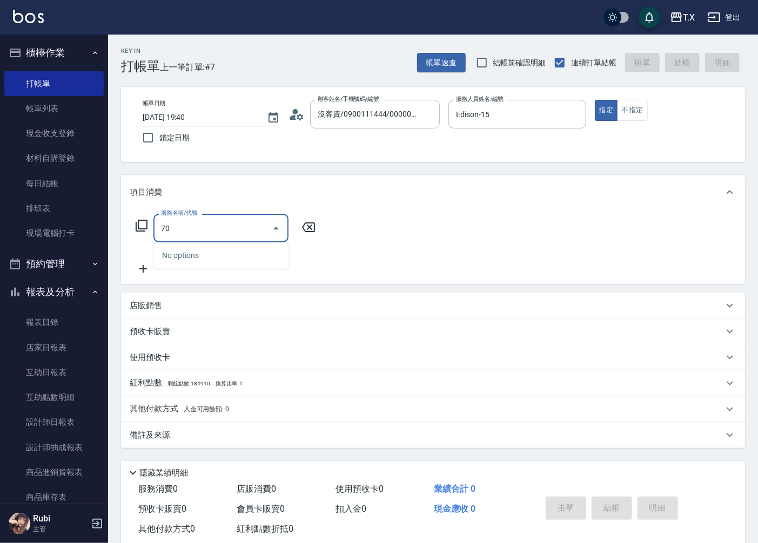
type input "704"
type input "500"
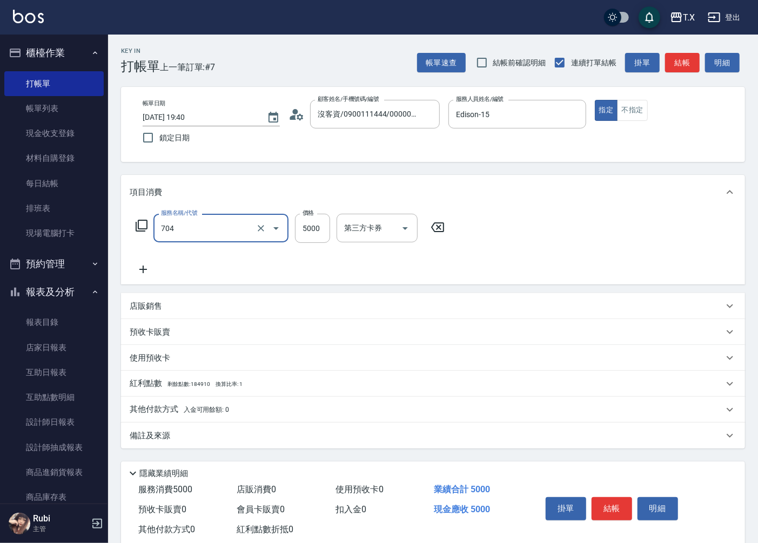
type input "新羽毛鉑金接髮調整(704)"
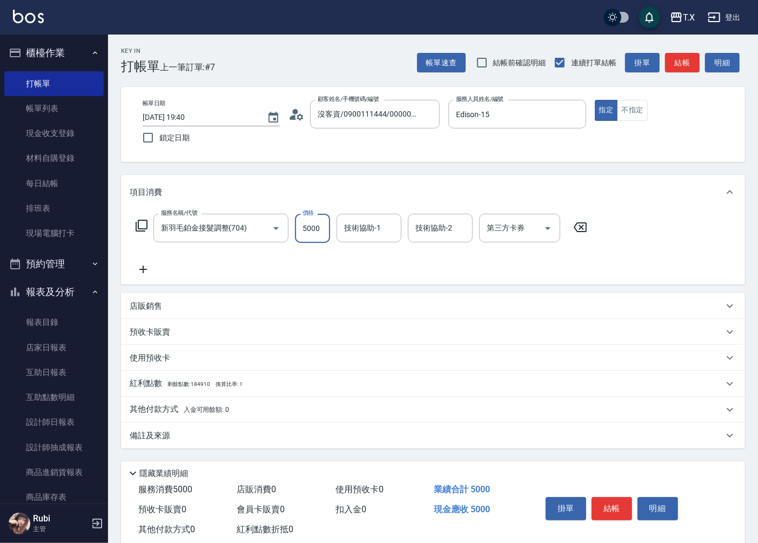
type input "0"
type input "520"
type input "5200"
type input "103"
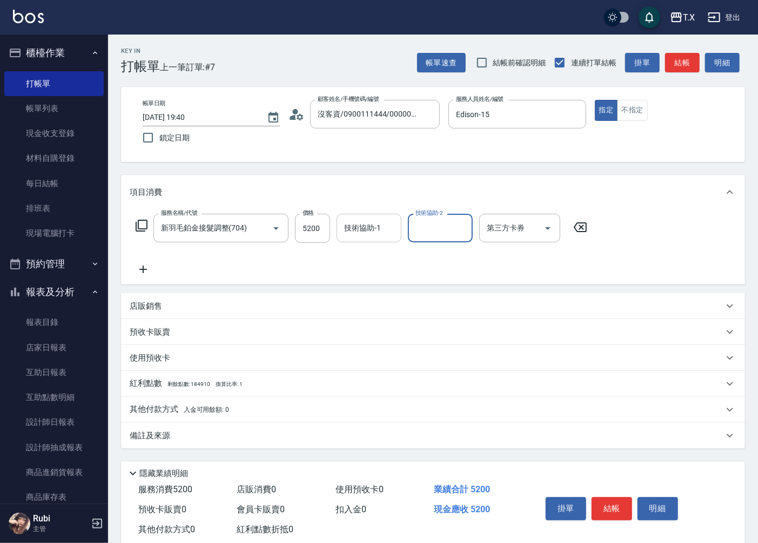
click at [380, 231] on div "技術協助-1 技術協助-1" at bounding box center [368, 228] width 65 height 29
type input "vivi-13"
click at [679, 66] on button "結帳" at bounding box center [682, 63] width 35 height 20
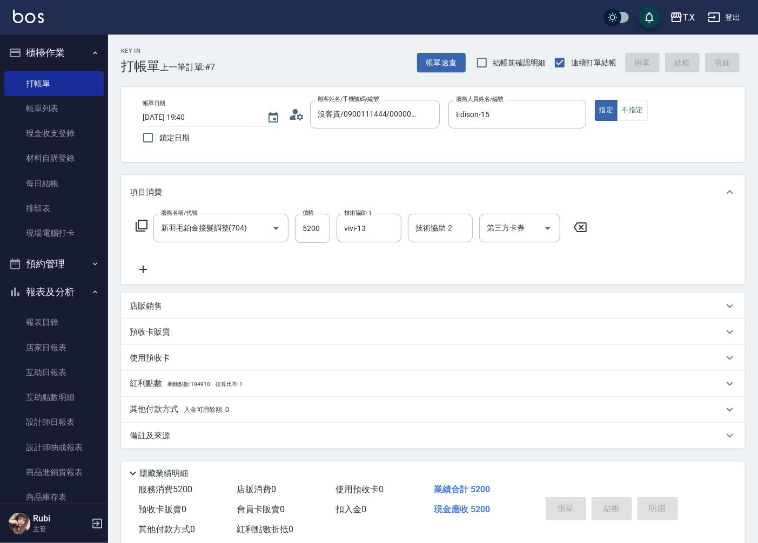
type input "[DATE] 19:41"
type input "0"
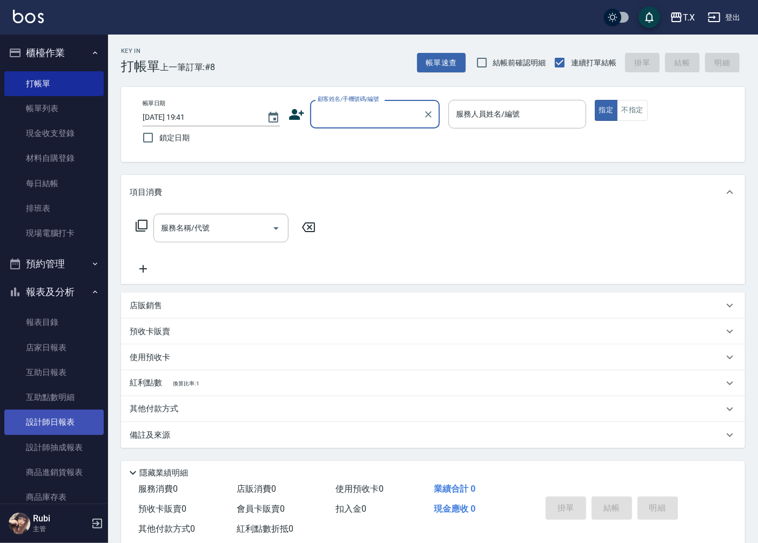
click at [73, 423] on link "設計師日報表" at bounding box center [53, 422] width 99 height 25
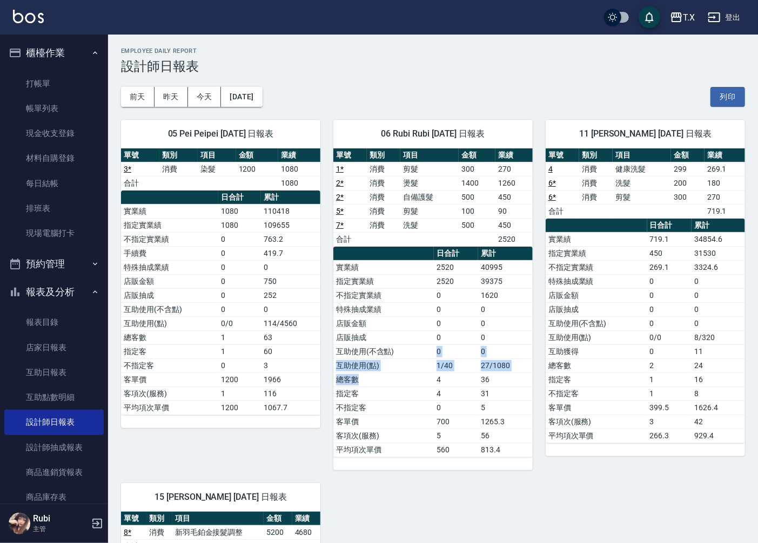
drag, startPoint x: 423, startPoint y: 381, endPoint x: 416, endPoint y: 336, distance: 44.8
click at [419, 346] on tbody "實業績 2520 40995 指定實業績 2520 39375 不指定實業績 0 1620 特殊抽成業績 0 0 店販金額 0 0 店販抽成 0 0 互助使用…" at bounding box center [432, 358] width 199 height 197
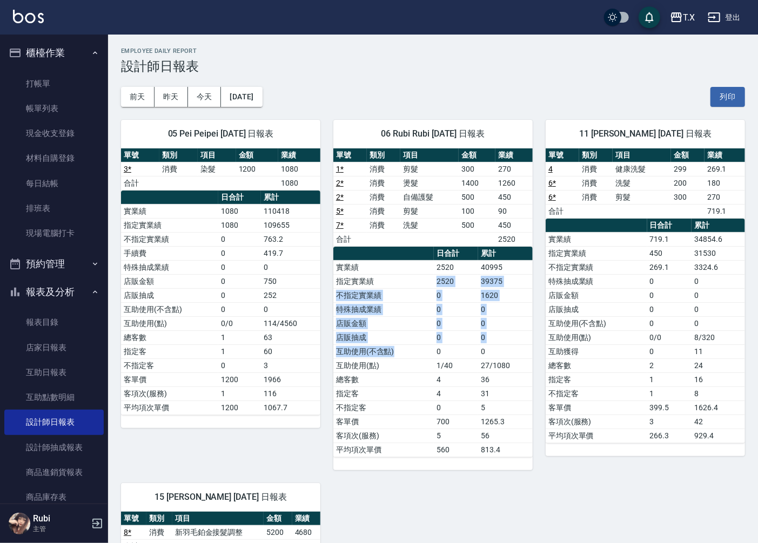
drag, startPoint x: 401, startPoint y: 279, endPoint x: 405, endPoint y: 395, distance: 115.6
click at [403, 360] on tbody "實業績 2520 40995 指定實業績 2520 39375 不指定實業績 0 1620 特殊抽成業績 0 0 店販金額 0 0 店販抽成 0 0 互助使用…" at bounding box center [432, 358] width 199 height 197
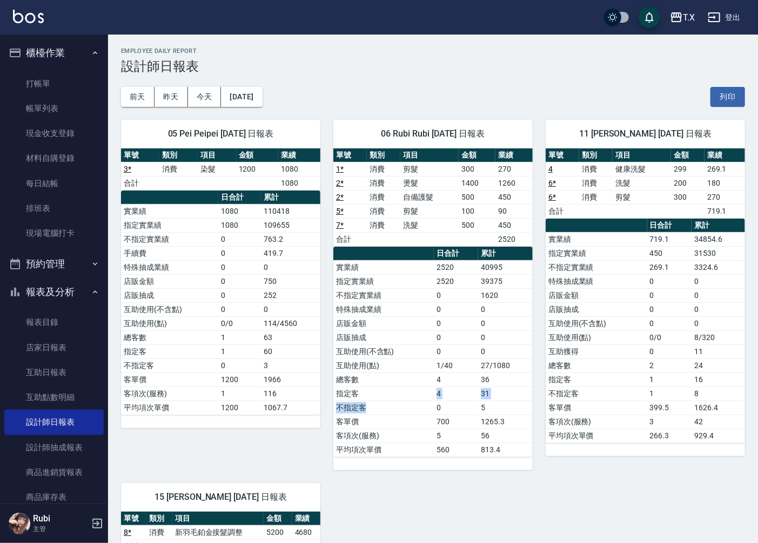
drag, startPoint x: 406, startPoint y: 402, endPoint x: 402, endPoint y: 359, distance: 42.8
click at [403, 389] on tbody "實業績 2520 40995 指定實業績 2520 39375 不指定實業績 0 1620 特殊抽成業績 0 0 店販金額 0 0 店販抽成 0 0 互助使用…" at bounding box center [432, 358] width 199 height 197
drag, startPoint x: 402, startPoint y: 359, endPoint x: 401, endPoint y: 305, distance: 54.0
click at [401, 314] on tbody "實業績 2520 40995 指定實業績 2520 39375 不指定實業績 0 1620 特殊抽成業績 0 0 店販金額 0 0 店販抽成 0 0 互助使用…" at bounding box center [432, 358] width 199 height 197
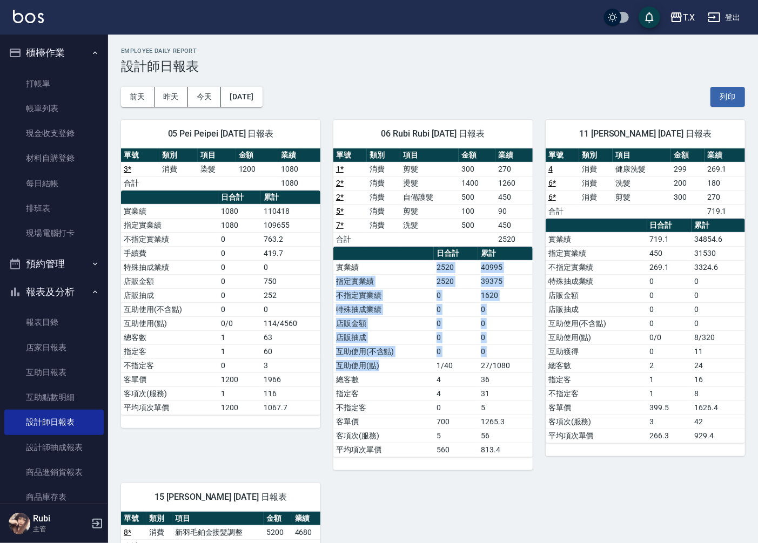
drag, startPoint x: 402, startPoint y: 273, endPoint x: 407, endPoint y: 370, distance: 96.8
click at [407, 368] on tbody "實業績 2520 40995 指定實業績 2520 39375 不指定實業績 0 1620 特殊抽成業績 0 0 店販金額 0 0 店販抽成 0 0 互助使用…" at bounding box center [432, 358] width 199 height 197
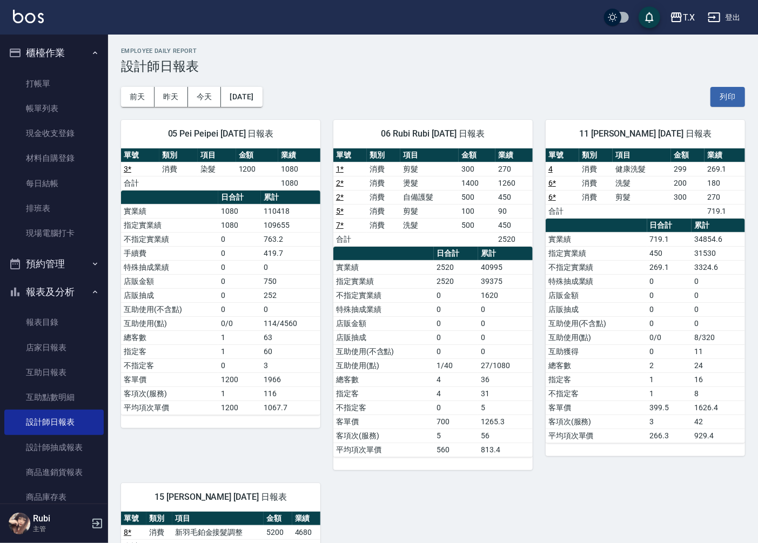
drag, startPoint x: 408, startPoint y: 406, endPoint x: 402, endPoint y: 382, distance: 24.5
click at [406, 396] on tbody "實業績 2520 40995 指定實業績 2520 39375 不指定實業績 0 1620 特殊抽成業績 0 0 店販金額 0 0 店販抽成 0 0 互助使用…" at bounding box center [432, 358] width 199 height 197
drag, startPoint x: 402, startPoint y: 382, endPoint x: 387, endPoint y: 328, distance: 56.5
click at [394, 341] on tbody "實業績 2520 40995 指定實業績 2520 39375 不指定實業績 0 1620 特殊抽成業績 0 0 店販金額 0 0 店販抽成 0 0 互助使用…" at bounding box center [432, 358] width 199 height 197
drag, startPoint x: 380, startPoint y: 308, endPoint x: 390, endPoint y: 348, distance: 40.7
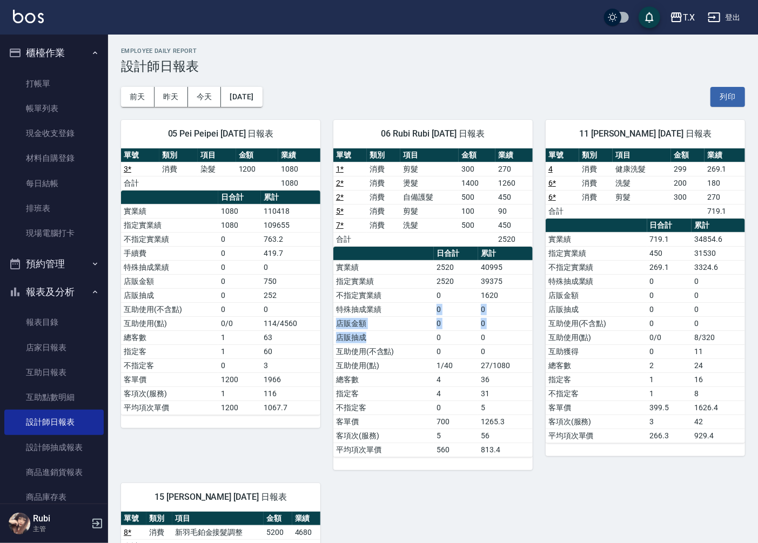
click at [387, 343] on tbody "實業績 2520 40995 指定實業績 2520 39375 不指定實業績 0 1620 特殊抽成業績 0 0 店販金額 0 0 店販抽成 0 0 互助使用…" at bounding box center [432, 358] width 199 height 197
click at [400, 374] on td "總客數" at bounding box center [383, 380] width 100 height 14
drag, startPoint x: 400, startPoint y: 374, endPoint x: 397, endPoint y: 344, distance: 29.9
click at [400, 360] on tbody "實業績 2520 40995 指定實業績 2520 39375 不指定實業績 0 1620 特殊抽成業績 0 0 店販金額 0 0 店販抽成 0 0 互助使用…" at bounding box center [432, 358] width 199 height 197
drag, startPoint x: 393, startPoint y: 325, endPoint x: 393, endPoint y: 347, distance: 22.7
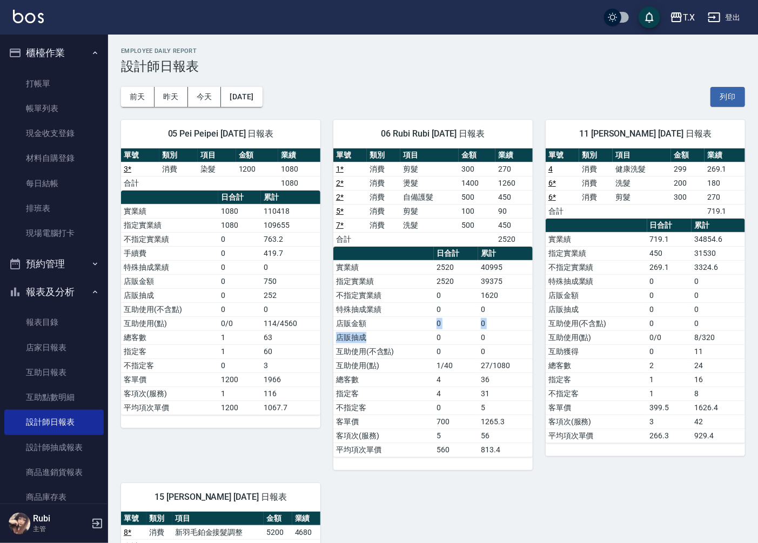
click at [393, 346] on tbody "實業績 2520 40995 指定實業績 2520 39375 不指定實業績 0 1620 特殊抽成業績 0 0 店販金額 0 0 店販抽成 0 0 互助使用…" at bounding box center [432, 358] width 199 height 197
click at [396, 373] on td "總客數" at bounding box center [383, 380] width 100 height 14
drag, startPoint x: 386, startPoint y: 355, endPoint x: 366, endPoint y: 318, distance: 42.8
click at [383, 345] on td "互助使用(不含點)" at bounding box center [383, 352] width 100 height 14
drag, startPoint x: 364, startPoint y: 315, endPoint x: 363, endPoint y: 351, distance: 35.7
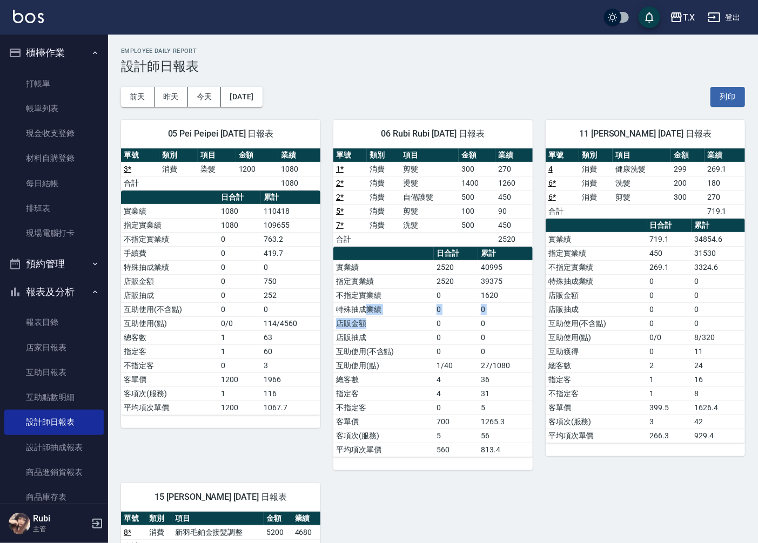
click at [363, 332] on tbody "實業績 2520 40995 指定實業績 2520 39375 不指定實業績 0 1620 特殊抽成業績 0 0 店販金額 0 0 店販抽成 0 0 互助使用…" at bounding box center [432, 358] width 199 height 197
drag, startPoint x: 359, startPoint y: 367, endPoint x: 353, endPoint y: 348, distance: 20.3
click at [353, 351] on tbody "實業績 2520 40995 指定實業績 2520 39375 不指定實業績 0 1620 特殊抽成業績 0 0 店販金額 0 0 店販抽成 0 0 互助使用…" at bounding box center [432, 358] width 199 height 197
drag, startPoint x: 314, startPoint y: 346, endPoint x: 312, endPoint y: 370, distance: 24.9
click at [312, 362] on tbody "實業績 1080 110418 指定實業績 1080 109655 不指定實業績 0 763.2 手續費 0 419.7 特殊抽成業績 0 0 店販金額 0 …" at bounding box center [220, 309] width 199 height 211
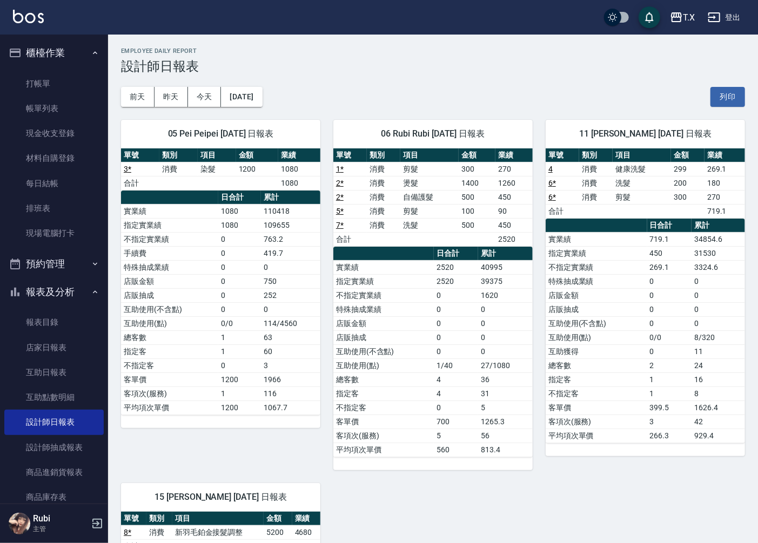
click at [301, 441] on div "05 Pei Peipei [DATE] 日報表 單號 類別 項目 金額 業績 3 * 消費 染髮 1200 1080 合計 1080 日合計 累計 實業績 …" at bounding box center [214, 288] width 212 height 363
click at [56, 77] on link "打帳單" at bounding box center [53, 83] width 99 height 25
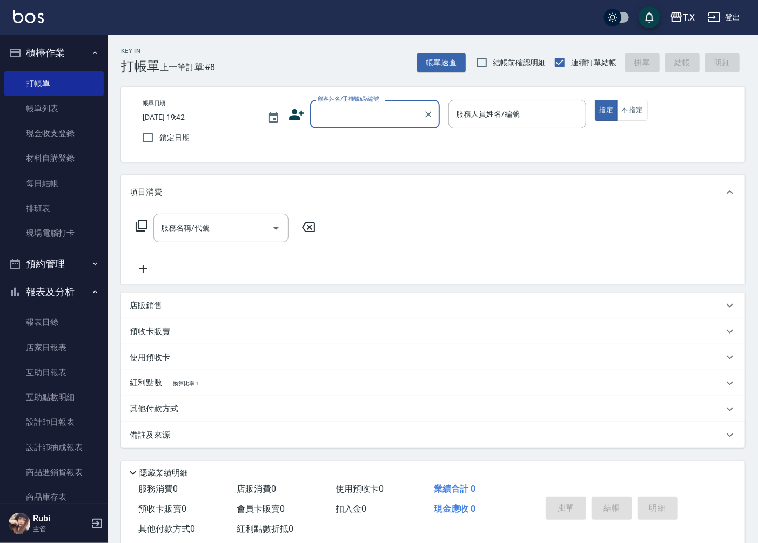
click at [341, 117] on input "顧客姓名/手機號碼/編號" at bounding box center [367, 114] width 104 height 19
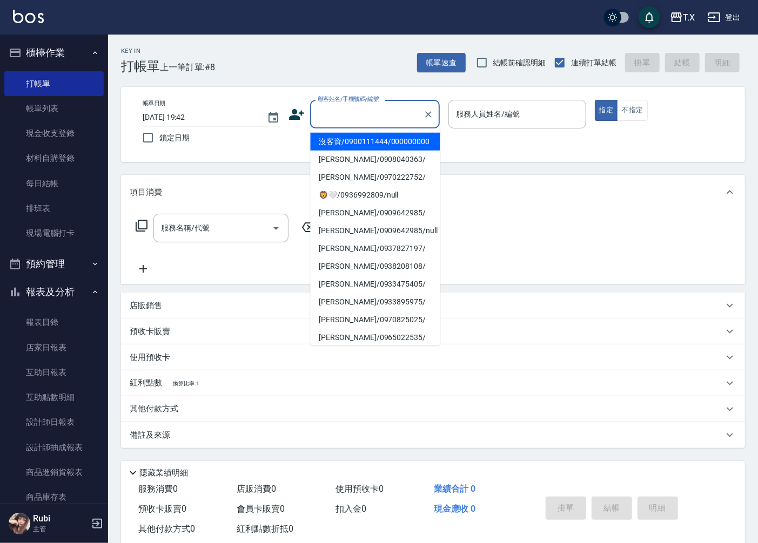
click at [345, 146] on li "沒客資/0900111444/000000000" at bounding box center [375, 142] width 130 height 18
type input "沒客資/0900111444/000000000"
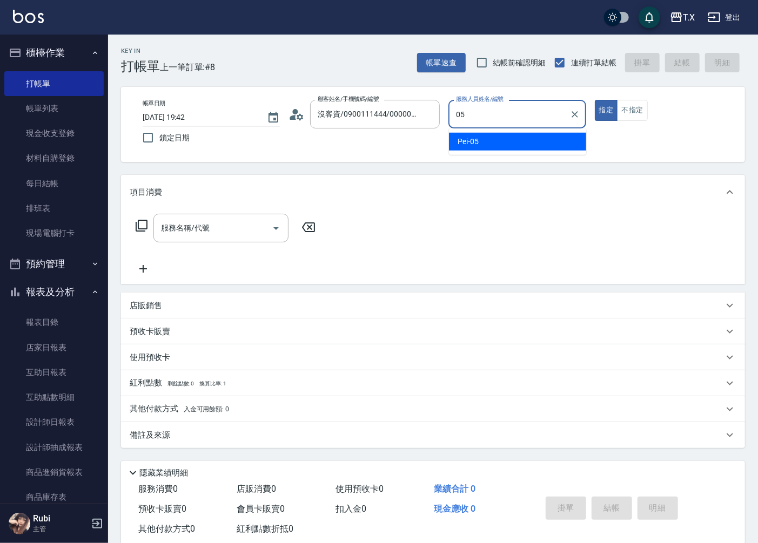
type input "Pei-05"
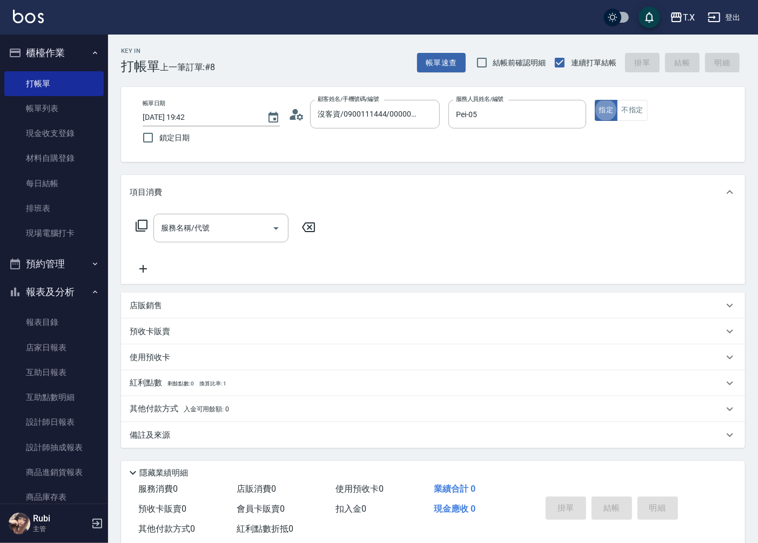
type button "true"
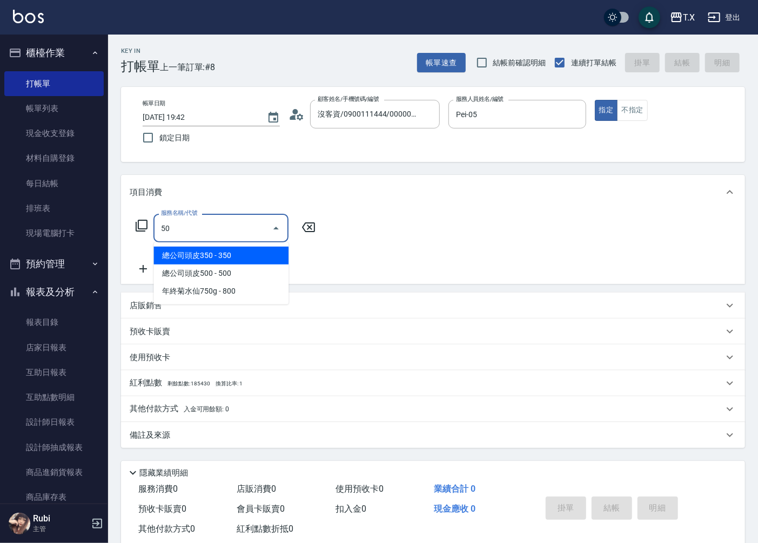
type input "5"
type input "301"
type input "150"
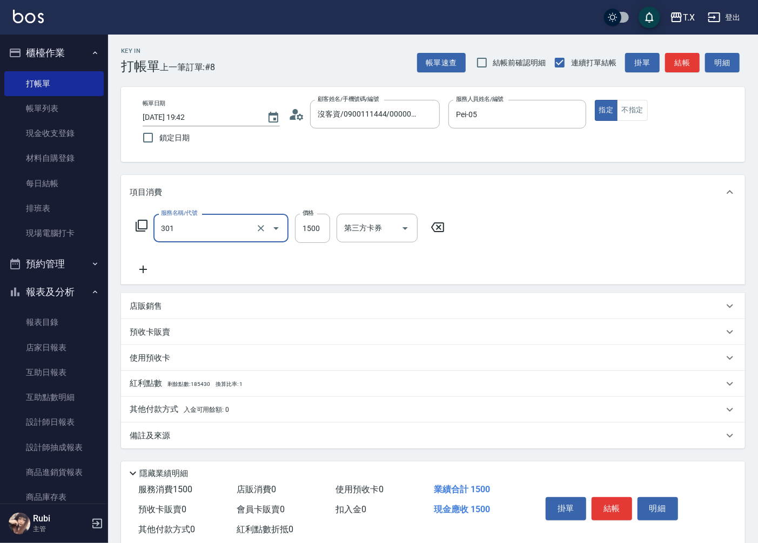
type input "燙髮(301)"
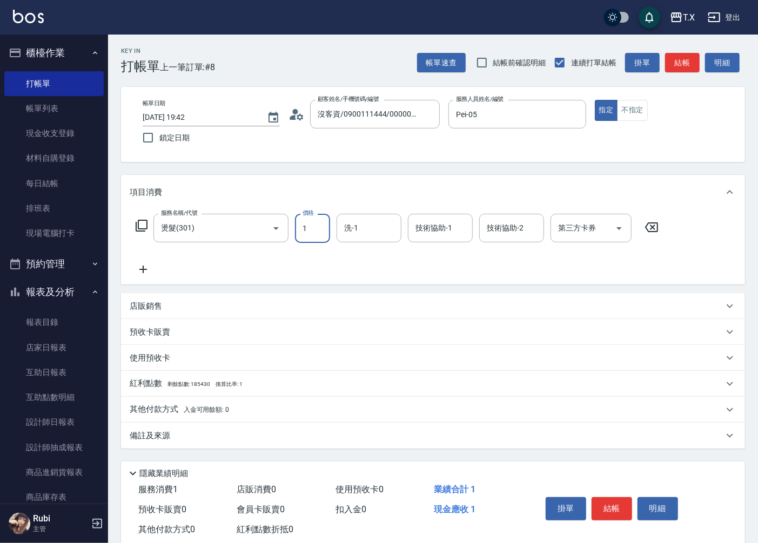
type input "0"
type input "1410"
type input "140"
type input "14100"
type input "1410"
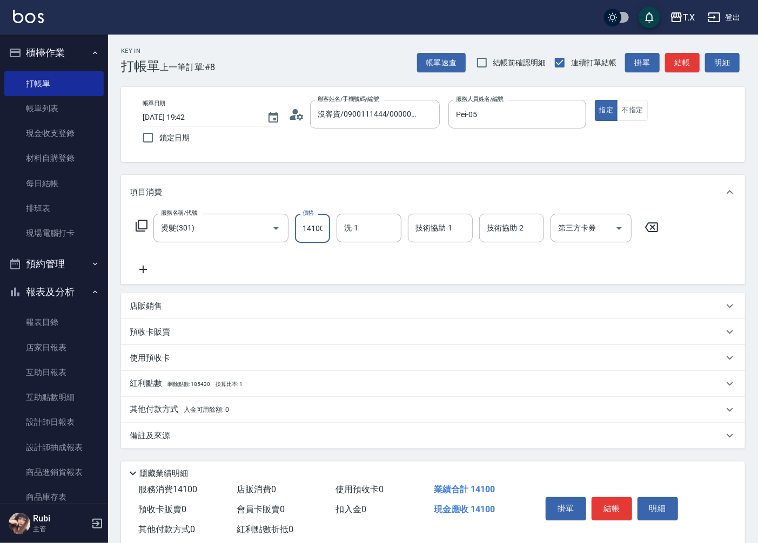
scroll to position [0, 1]
type input "1400"
type input "140"
type input "1400"
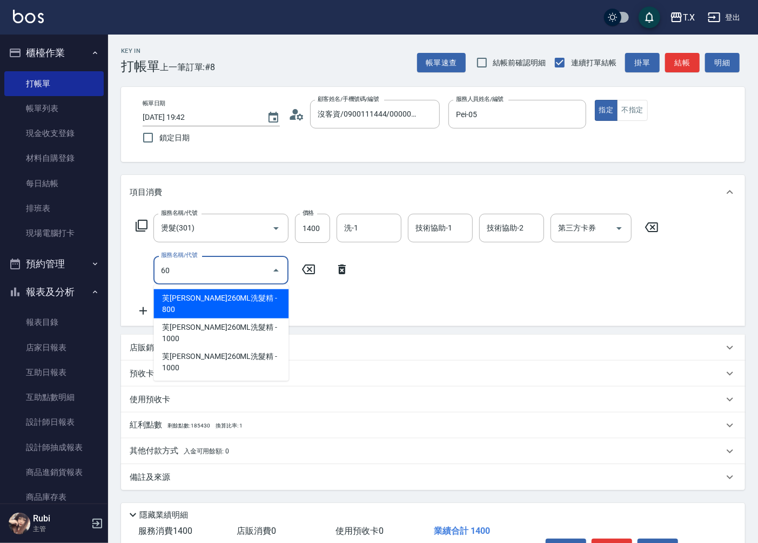
type input "608"
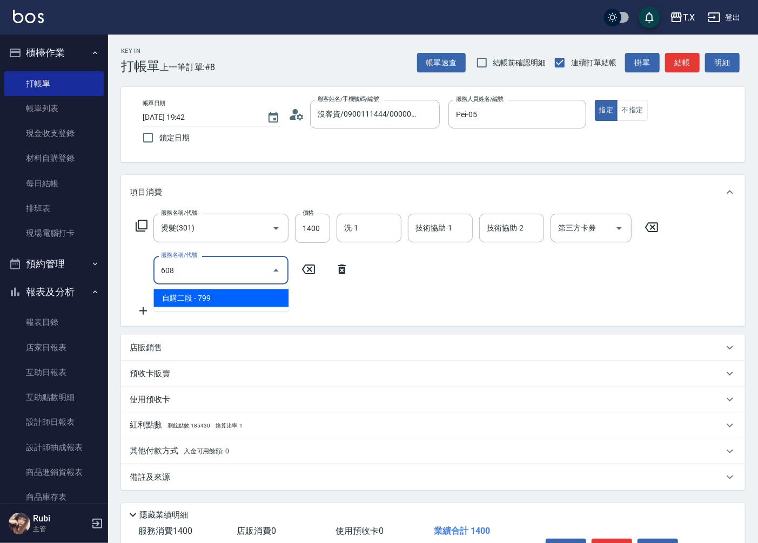
type input "210"
type input "自購二段(608)"
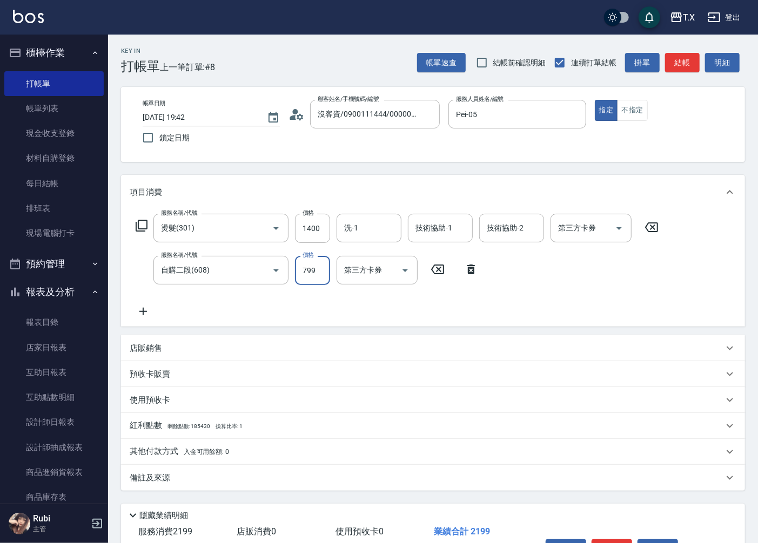
type input "140"
type input "100"
type input "150"
type input "1000"
type input "240"
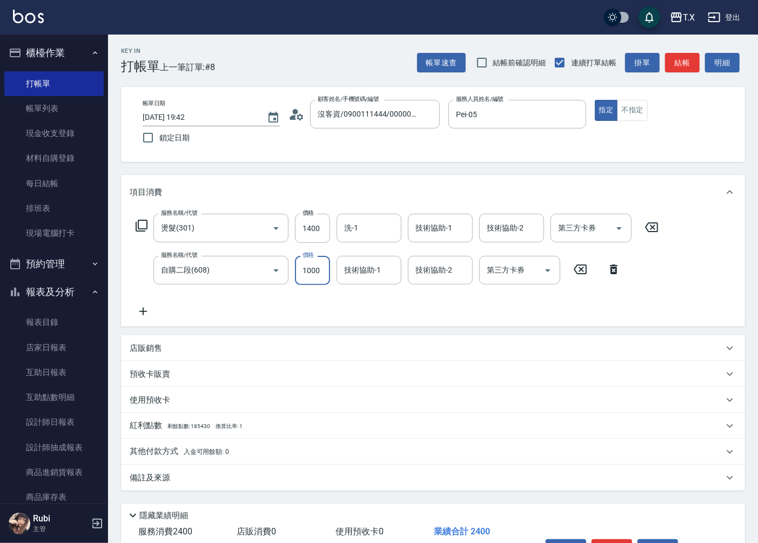
scroll to position [68, 0]
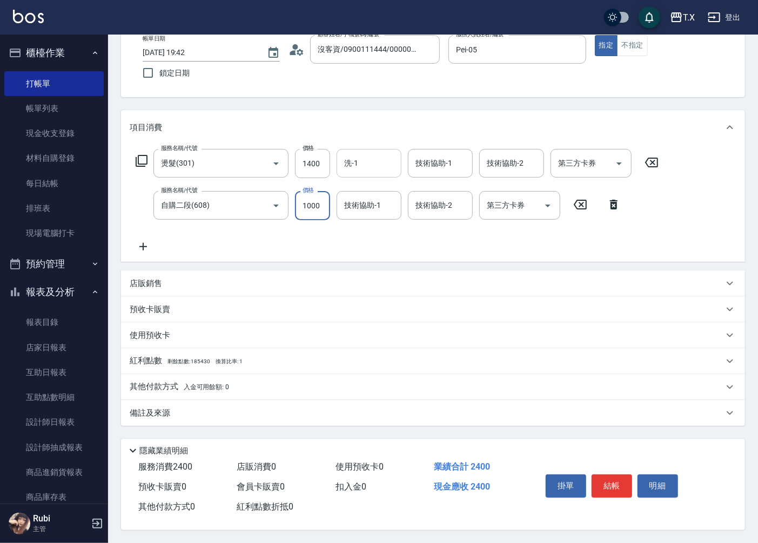
type input "1000"
click at [368, 157] on input "洗-1" at bounding box center [368, 163] width 55 height 19
type input "鯨魚-12"
click at [619, 483] on button "結帳" at bounding box center [611, 486] width 41 height 23
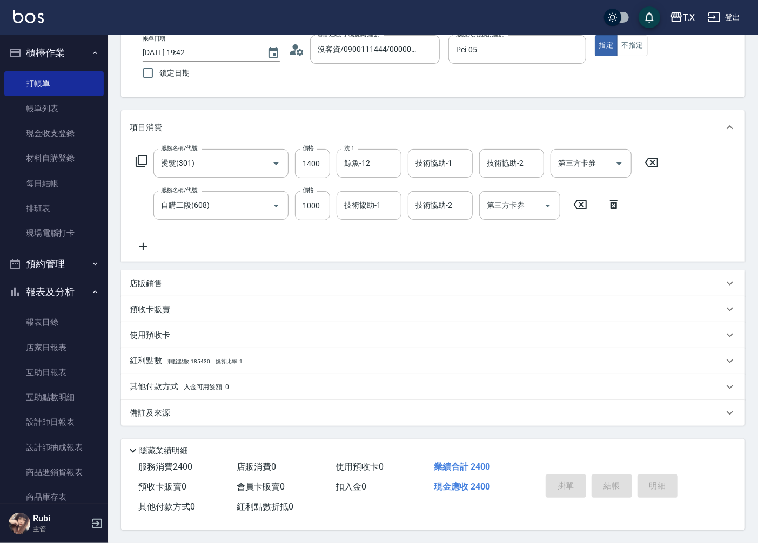
type input "0"
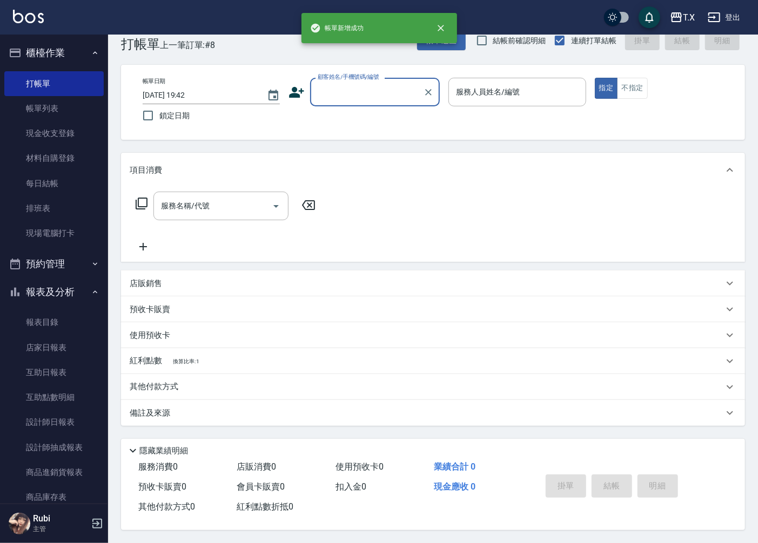
scroll to position [0, 0]
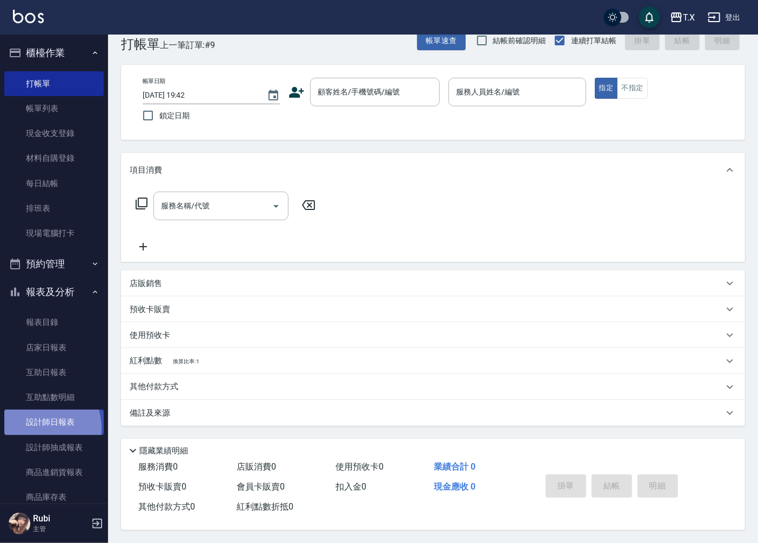
click at [35, 429] on link "設計師日報表" at bounding box center [53, 422] width 99 height 25
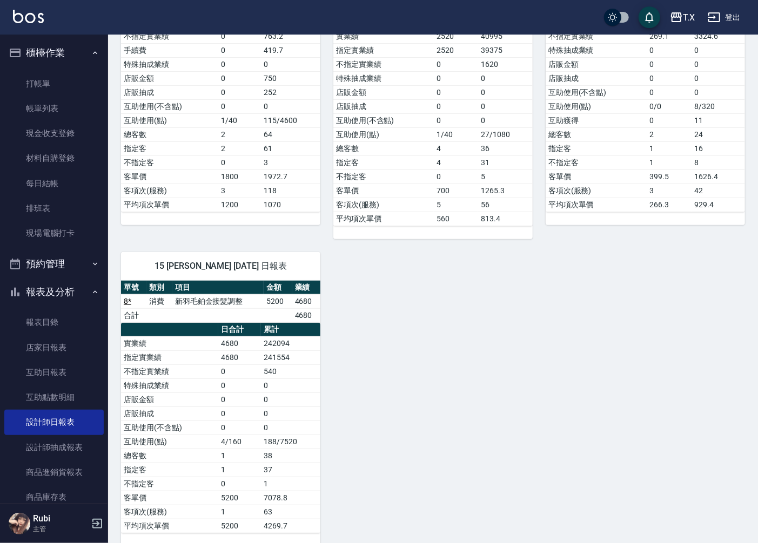
scroll to position [240, 0]
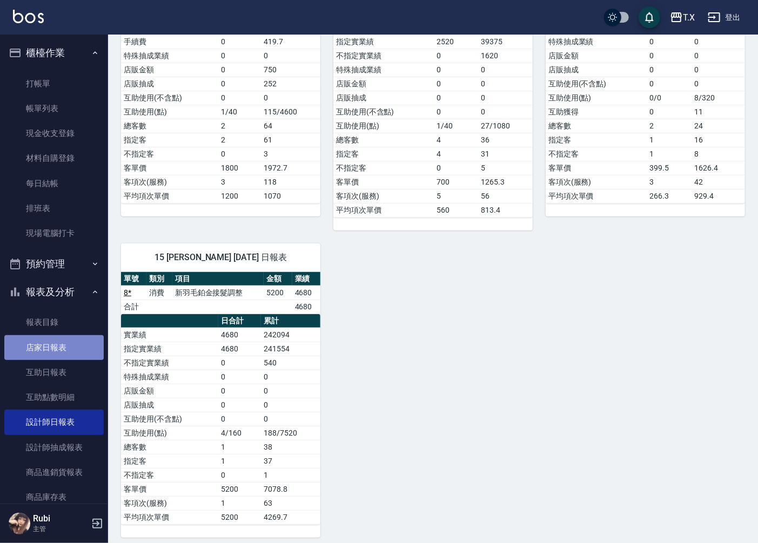
click at [67, 353] on link "店家日報表" at bounding box center [53, 347] width 99 height 25
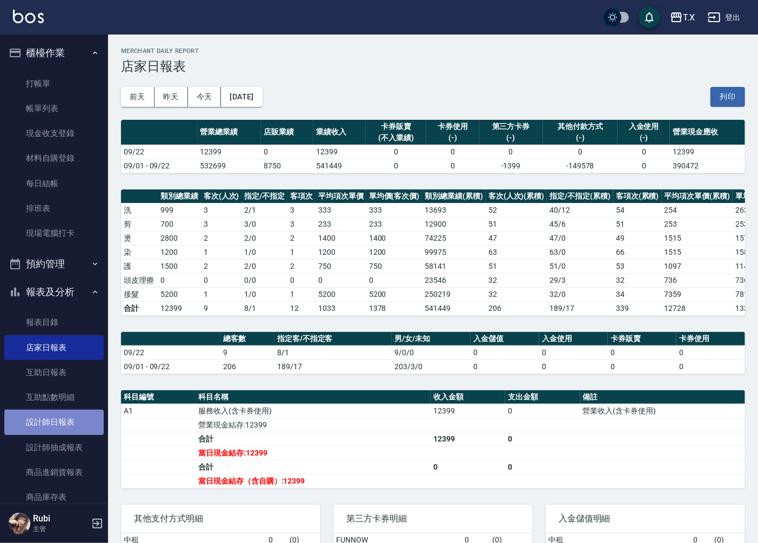
click at [58, 421] on link "設計師日報表" at bounding box center [53, 422] width 99 height 25
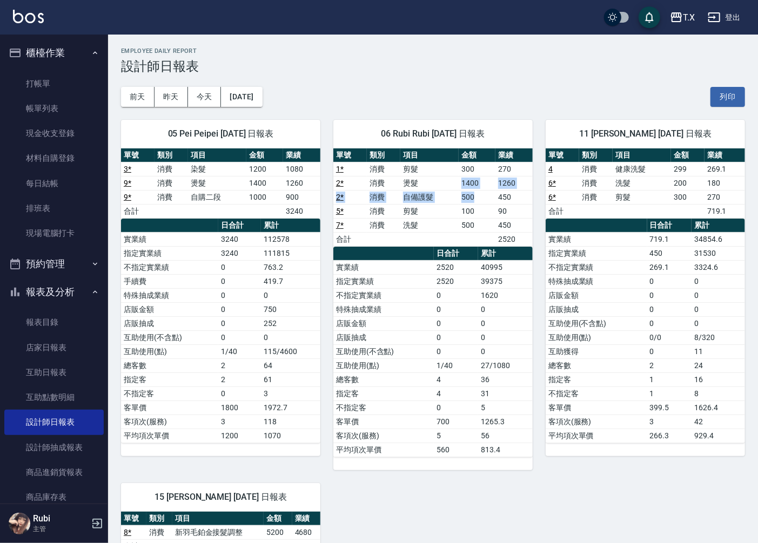
drag, startPoint x: 463, startPoint y: 184, endPoint x: 487, endPoint y: 197, distance: 26.8
click at [487, 197] on tbody "1 * 消費 剪髮 300 270 2 * 消費 燙髮 1400 1260 2 * 消費 自備護髮 500 450 5 * 消費 剪髮 100 90 7 * …" at bounding box center [432, 204] width 199 height 84
click at [487, 197] on td "500" at bounding box center [476, 197] width 37 height 14
drag, startPoint x: 462, startPoint y: 223, endPoint x: 481, endPoint y: 227, distance: 19.4
click at [476, 224] on td "500" at bounding box center [476, 225] width 37 height 14
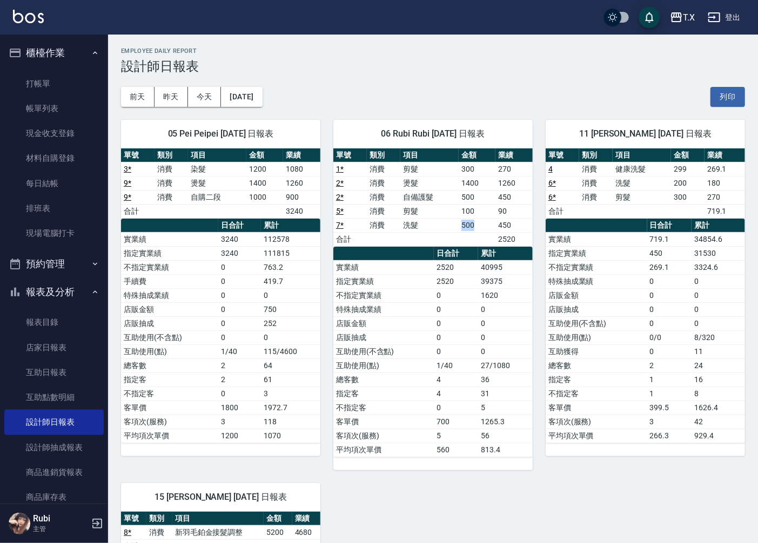
click at [481, 227] on td "500" at bounding box center [476, 225] width 37 height 14
click at [483, 246] on td "a dense table" at bounding box center [476, 239] width 37 height 14
